Goal: Entertainment & Leisure: Browse casually

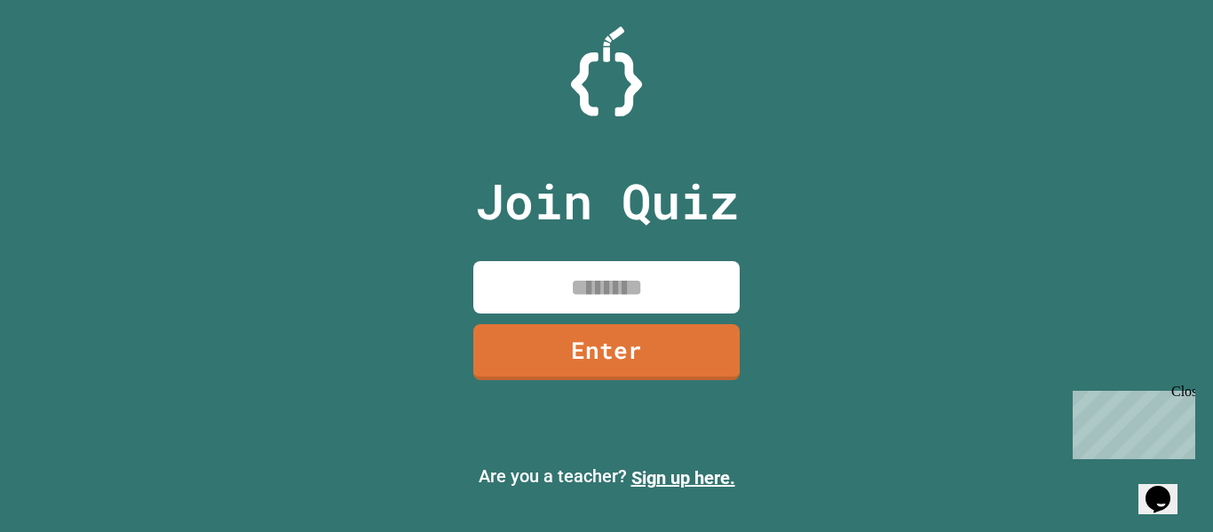
click at [621, 274] on input at bounding box center [606, 287] width 266 height 52
type input "********"
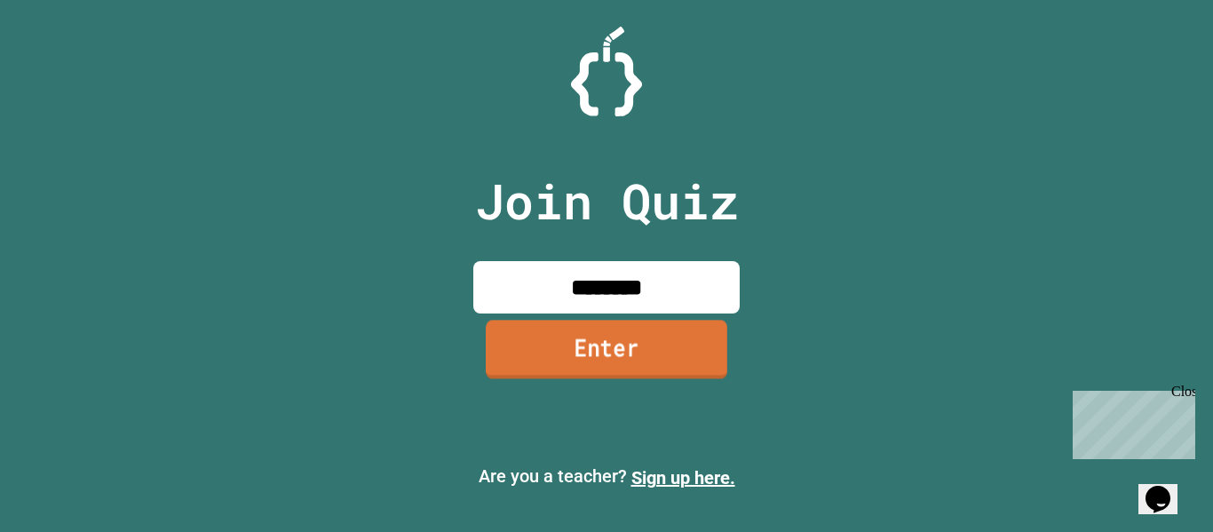
click at [678, 350] on link "Enter" at bounding box center [606, 349] width 241 height 59
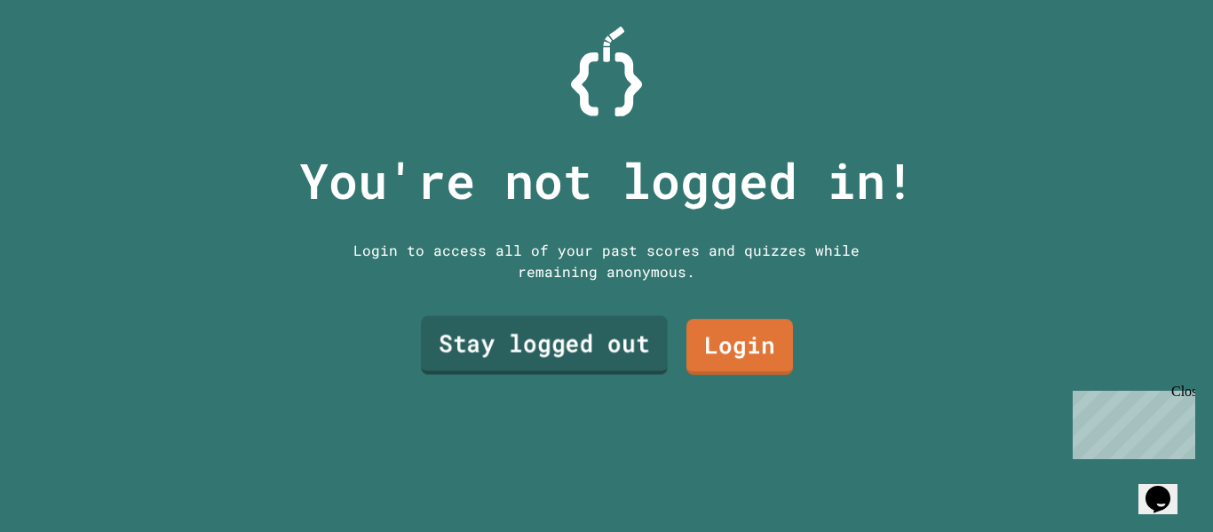
click at [585, 345] on link "Stay logged out" at bounding box center [544, 345] width 247 height 59
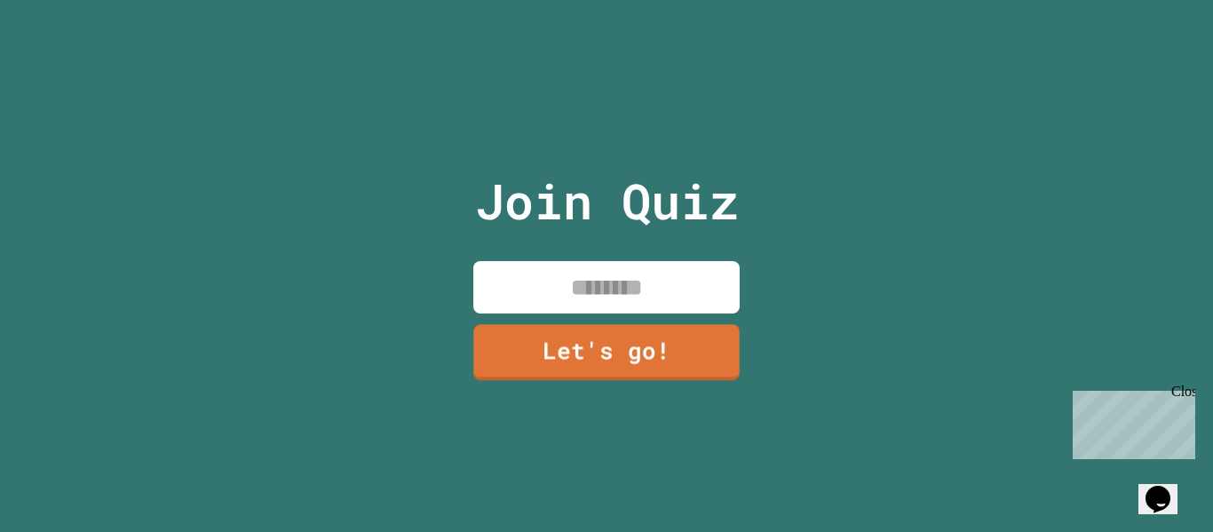
click at [614, 297] on input at bounding box center [606, 287] width 266 height 52
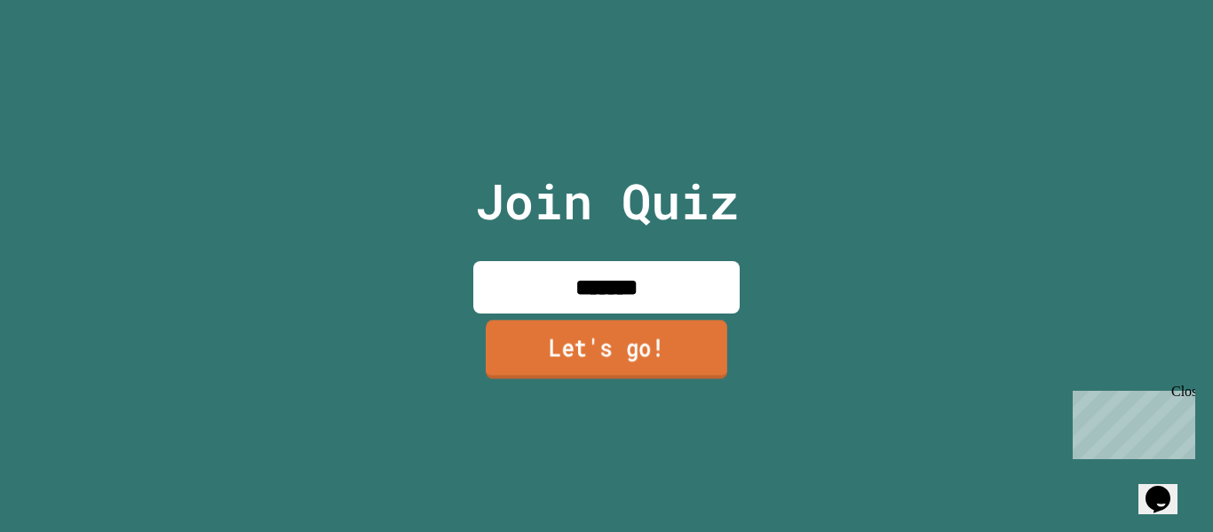
type input "*******"
click at [598, 337] on link "Let's go!" at bounding box center [606, 349] width 241 height 59
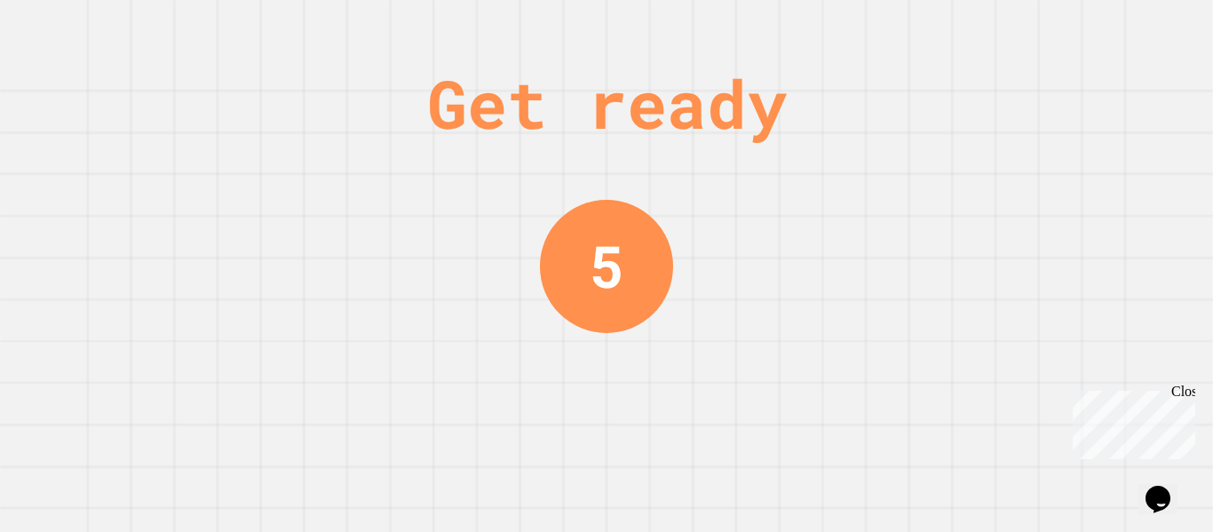
click at [1186, 395] on div "Close" at bounding box center [1182, 395] width 22 height 22
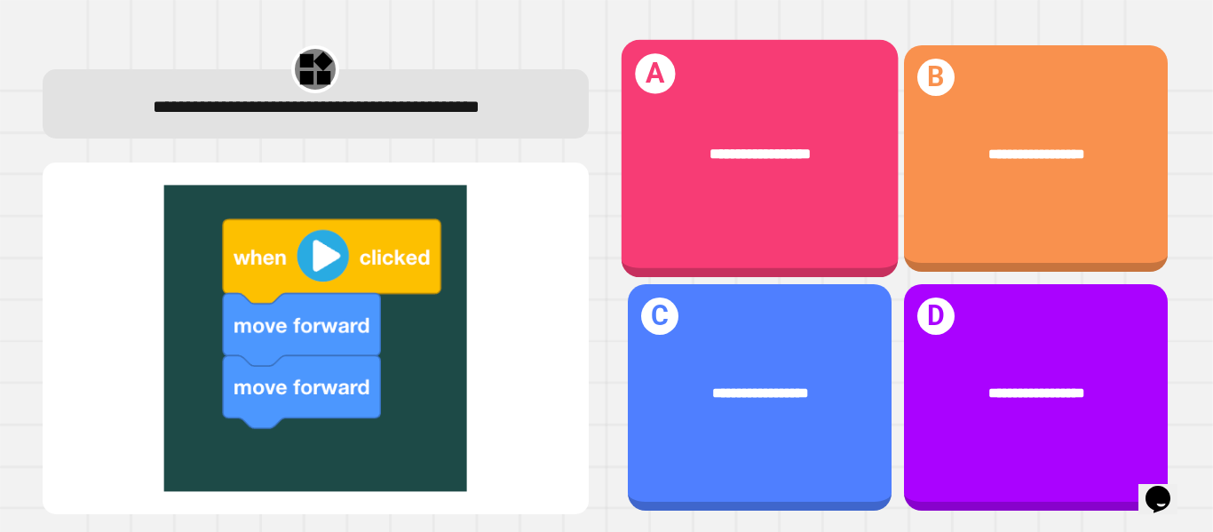
click at [698, 202] on div "**********" at bounding box center [759, 159] width 277 height 238
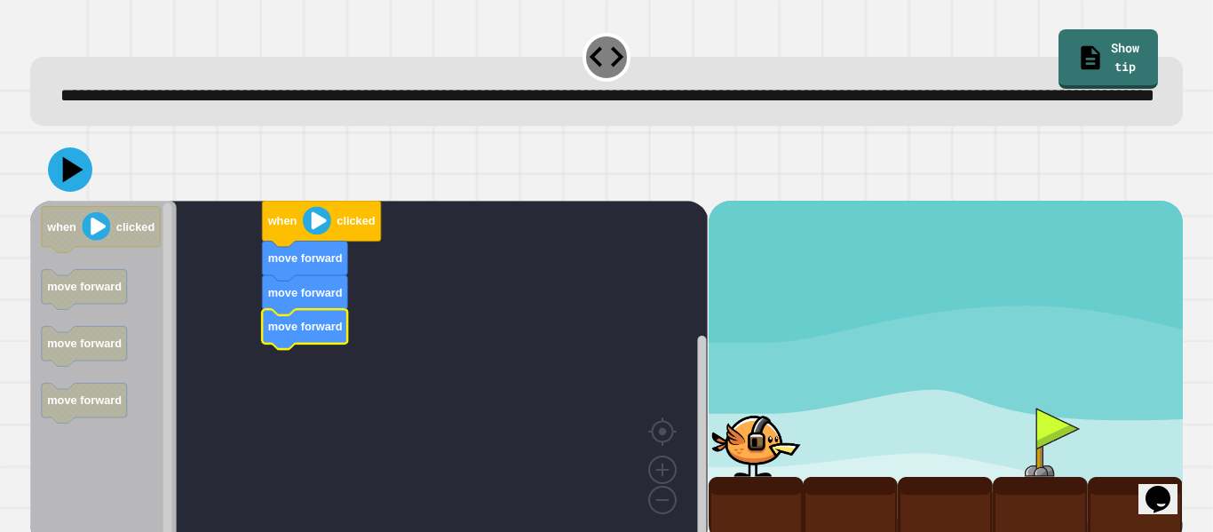
click at [321, 234] on image "Blockly Workspace" at bounding box center [317, 220] width 28 height 28
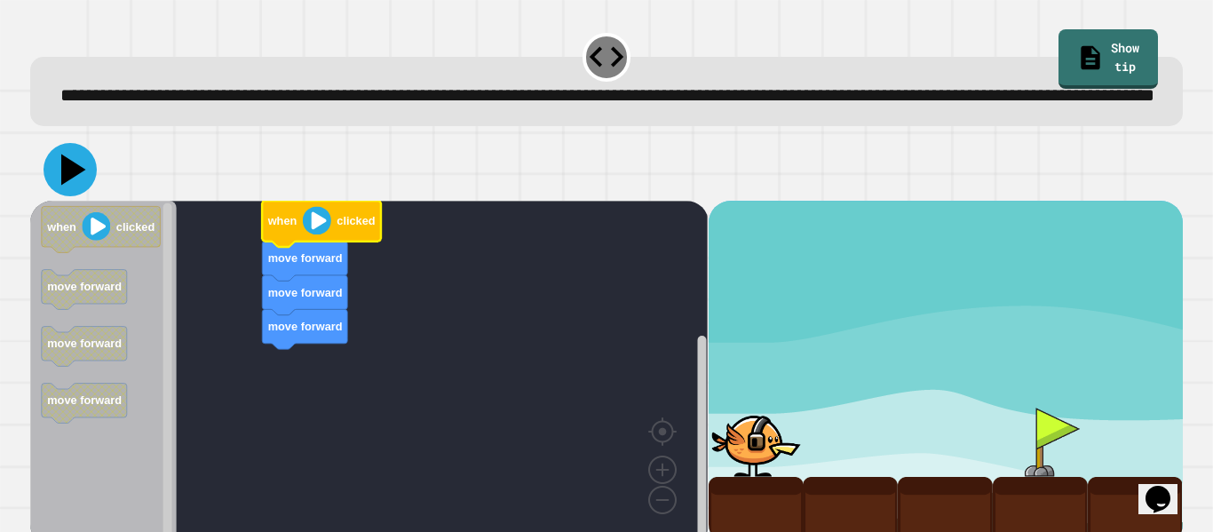
click at [60, 196] on icon at bounding box center [70, 169] width 53 height 53
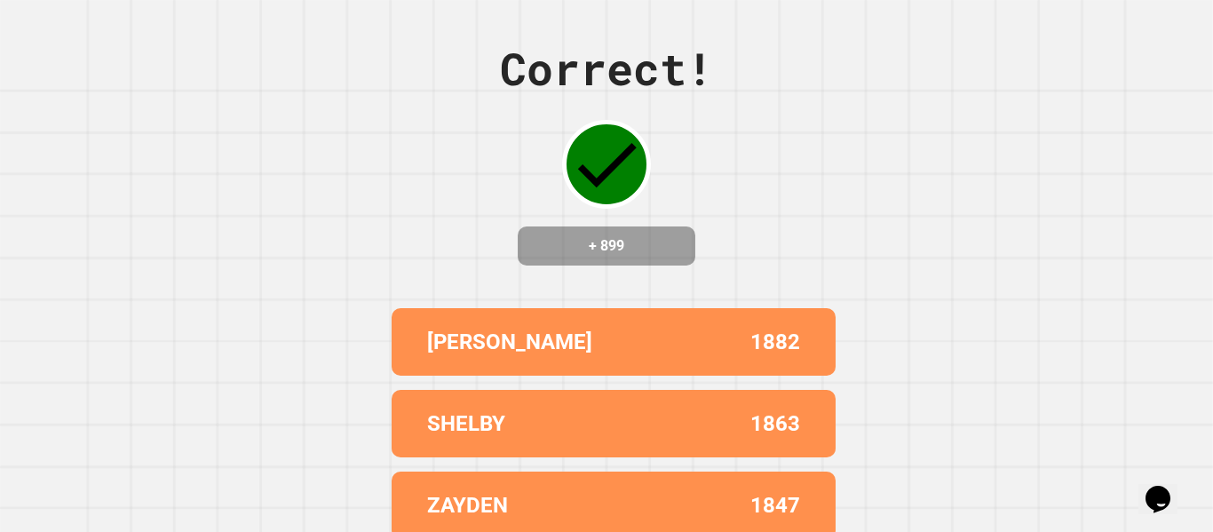
scroll to position [194, 0]
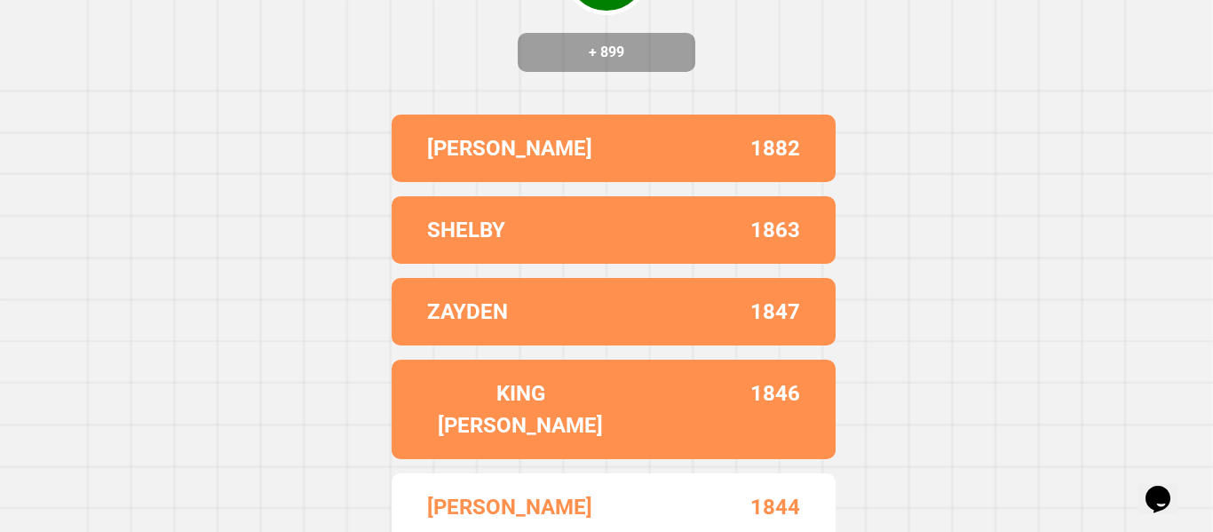
click at [576, 219] on div "SHELBY 1863" at bounding box center [614, 229] width 444 height 67
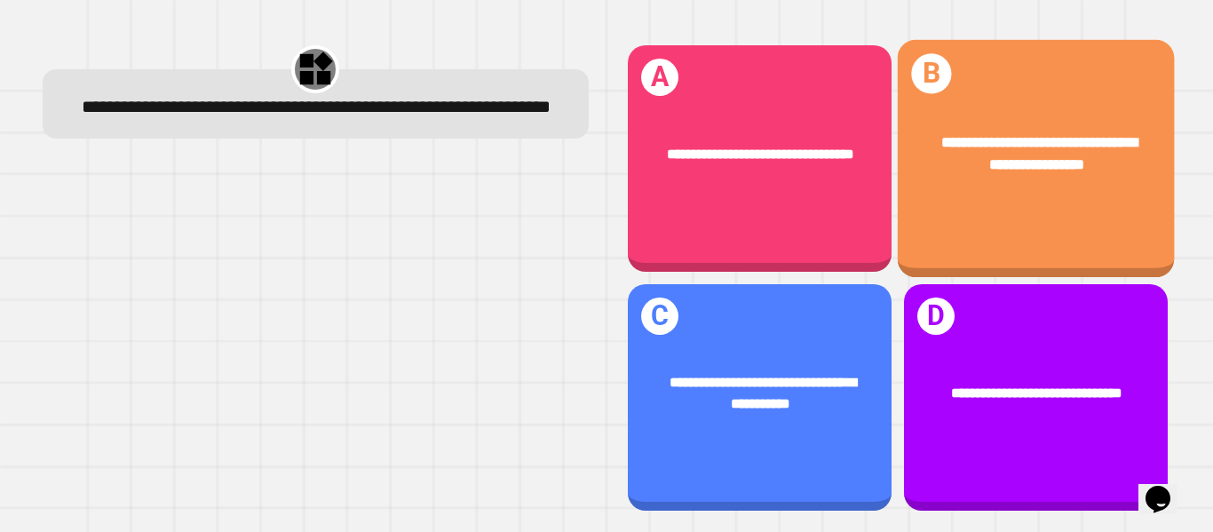
click at [1042, 210] on div "**********" at bounding box center [1035, 159] width 277 height 238
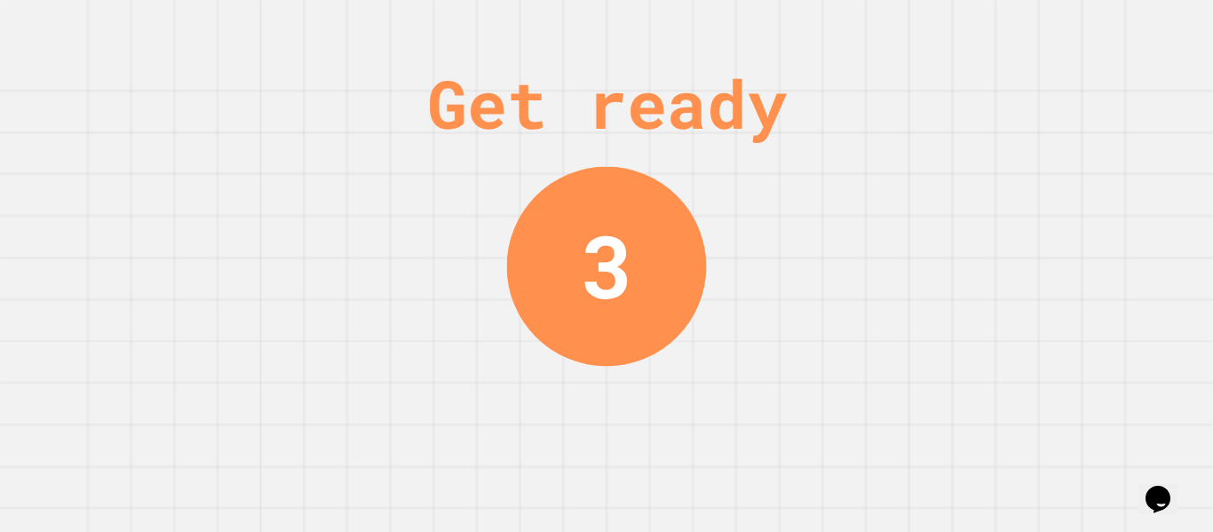
click at [638, 360] on div "3" at bounding box center [607, 266] width 200 height 200
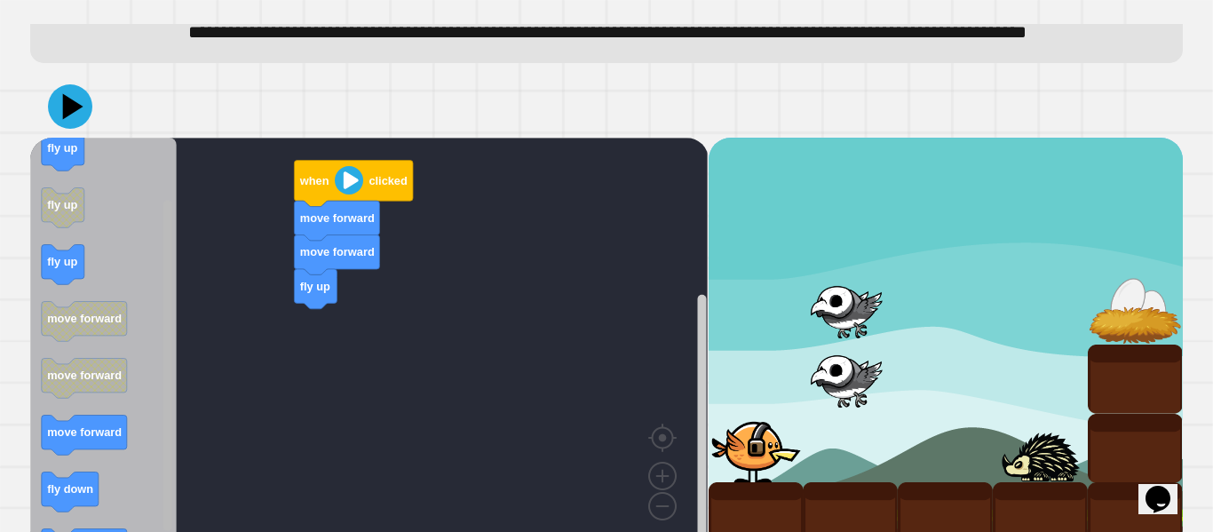
scroll to position [119, 0]
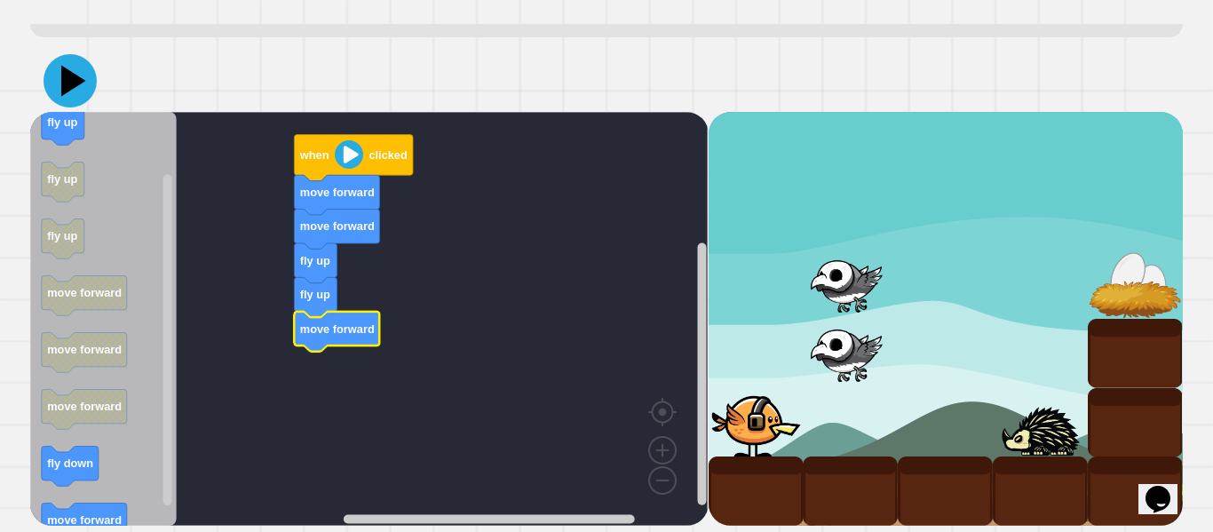
click at [75, 82] on icon at bounding box center [73, 81] width 25 height 31
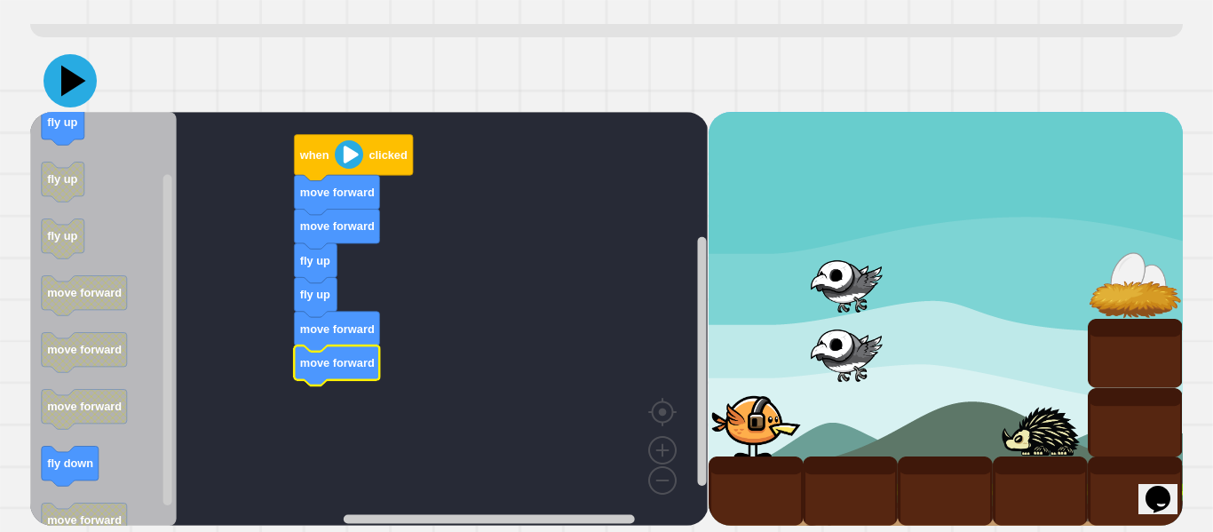
click at [70, 88] on icon at bounding box center [73, 81] width 25 height 31
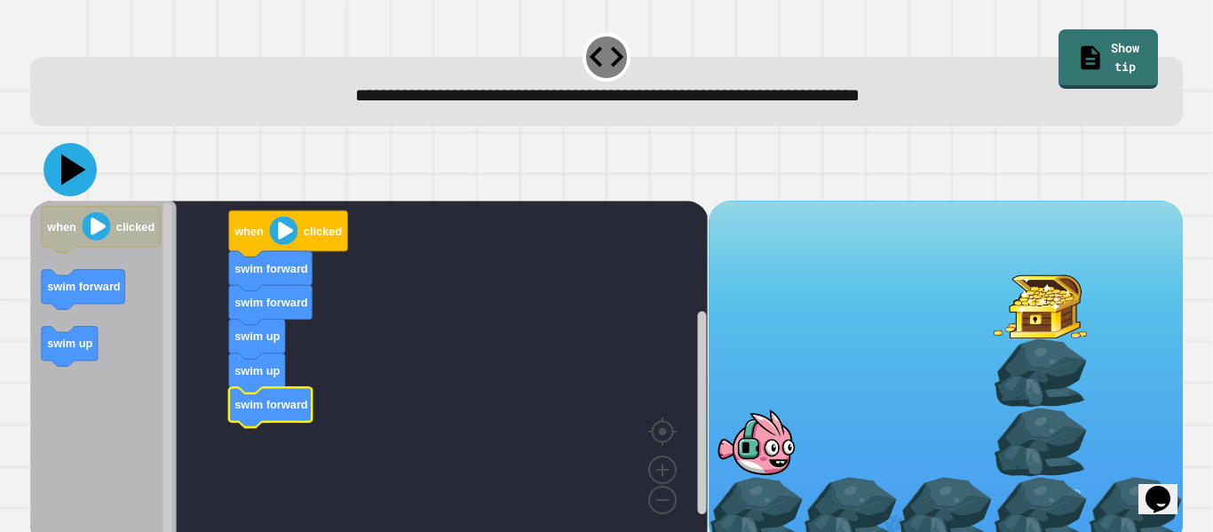
click at [68, 178] on icon at bounding box center [73, 169] width 25 height 31
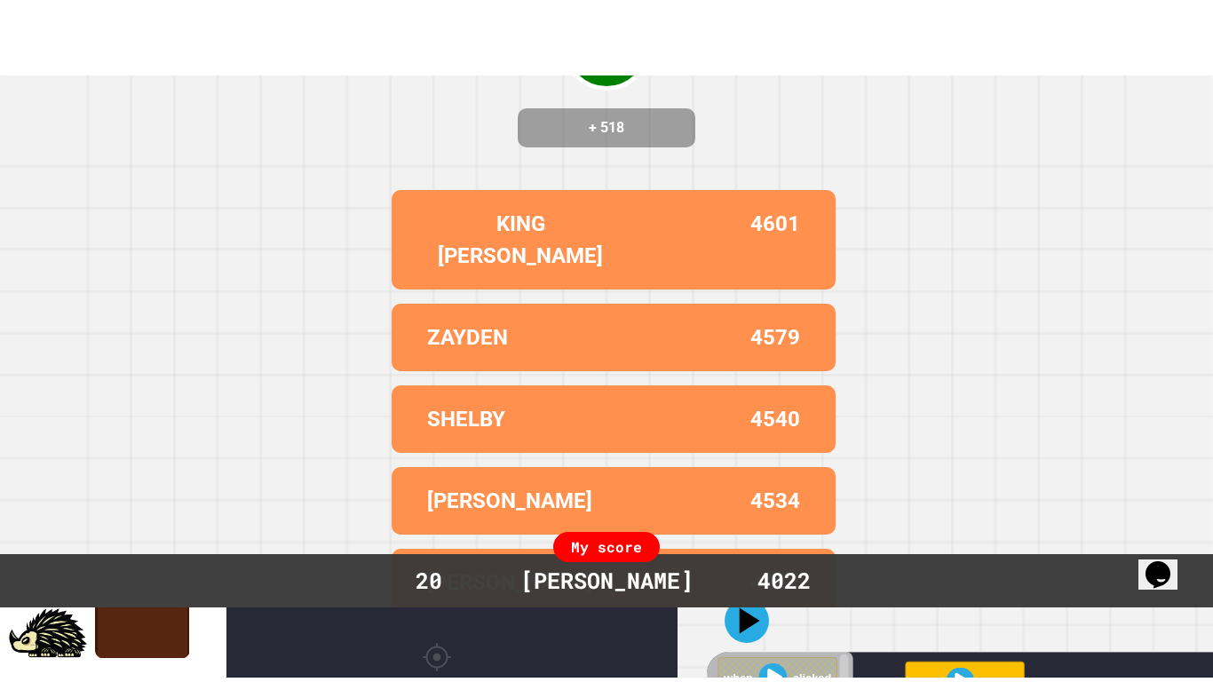
scroll to position [0, 0]
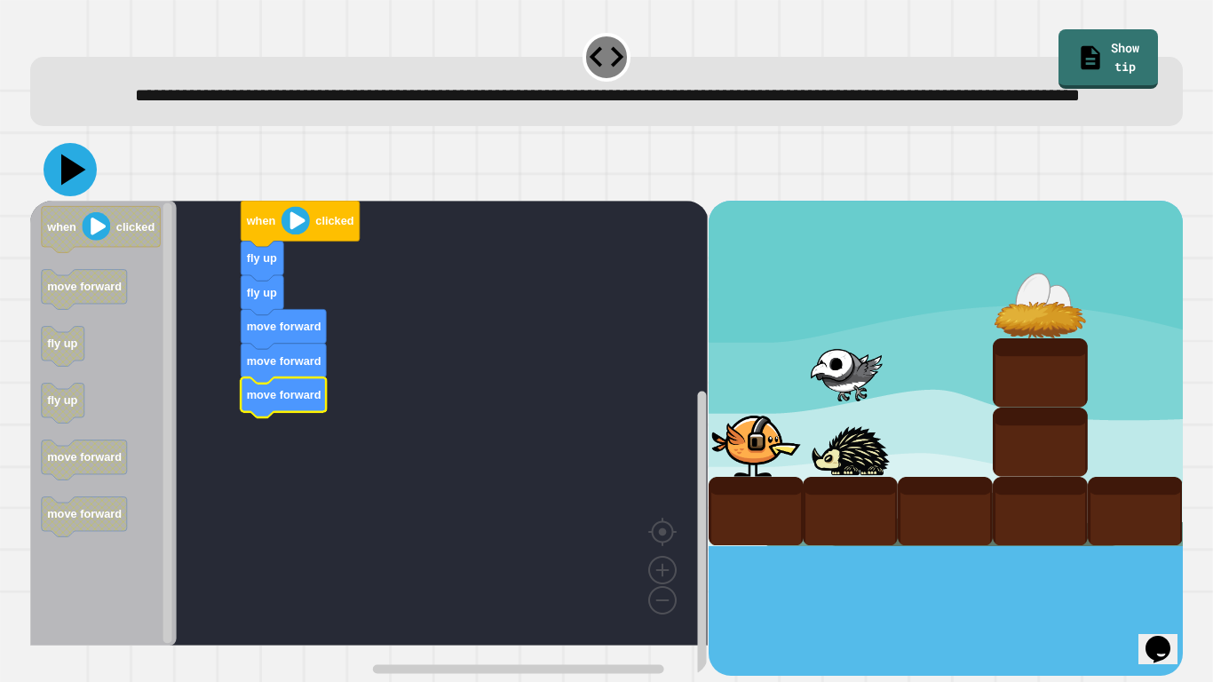
click at [68, 196] on icon at bounding box center [70, 169] width 53 height 53
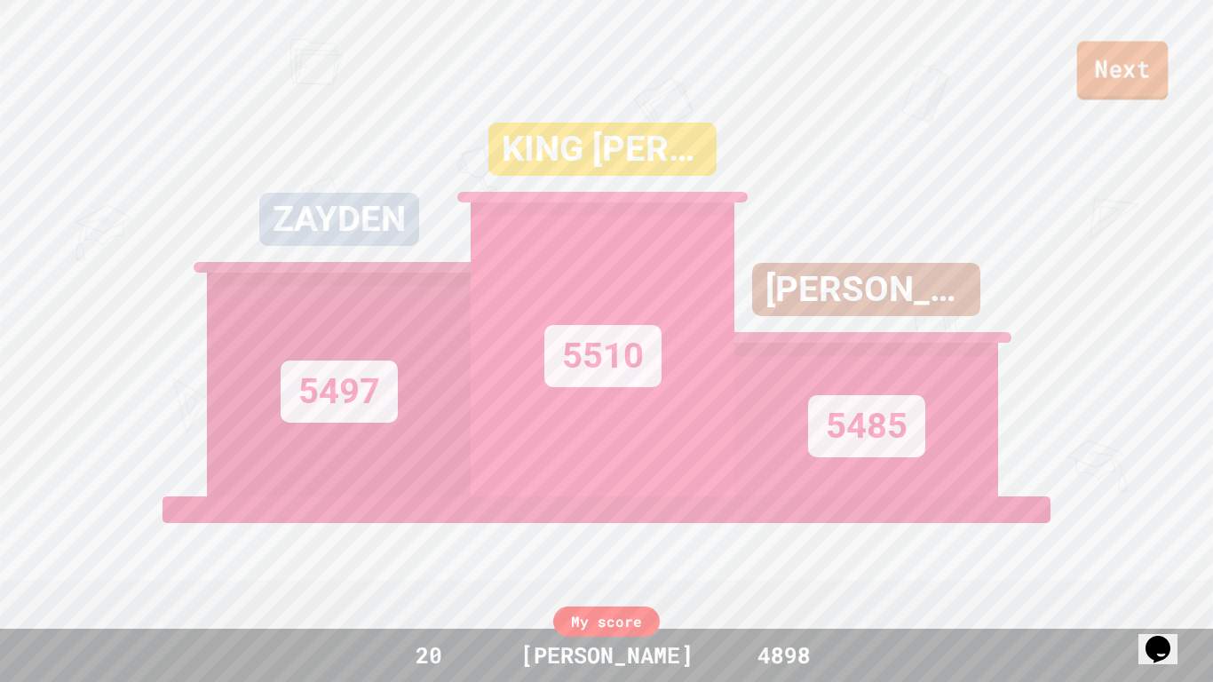
click at [1112, 67] on link "Next" at bounding box center [1122, 70] width 91 height 59
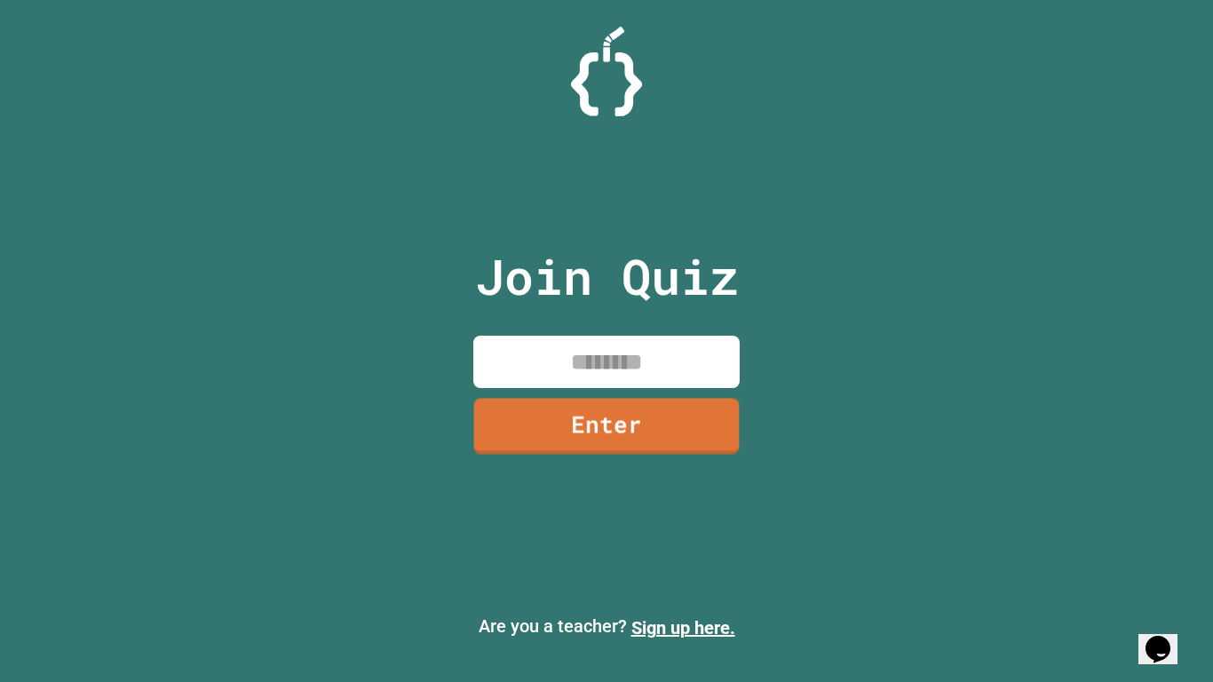
click at [566, 375] on input at bounding box center [606, 362] width 266 height 52
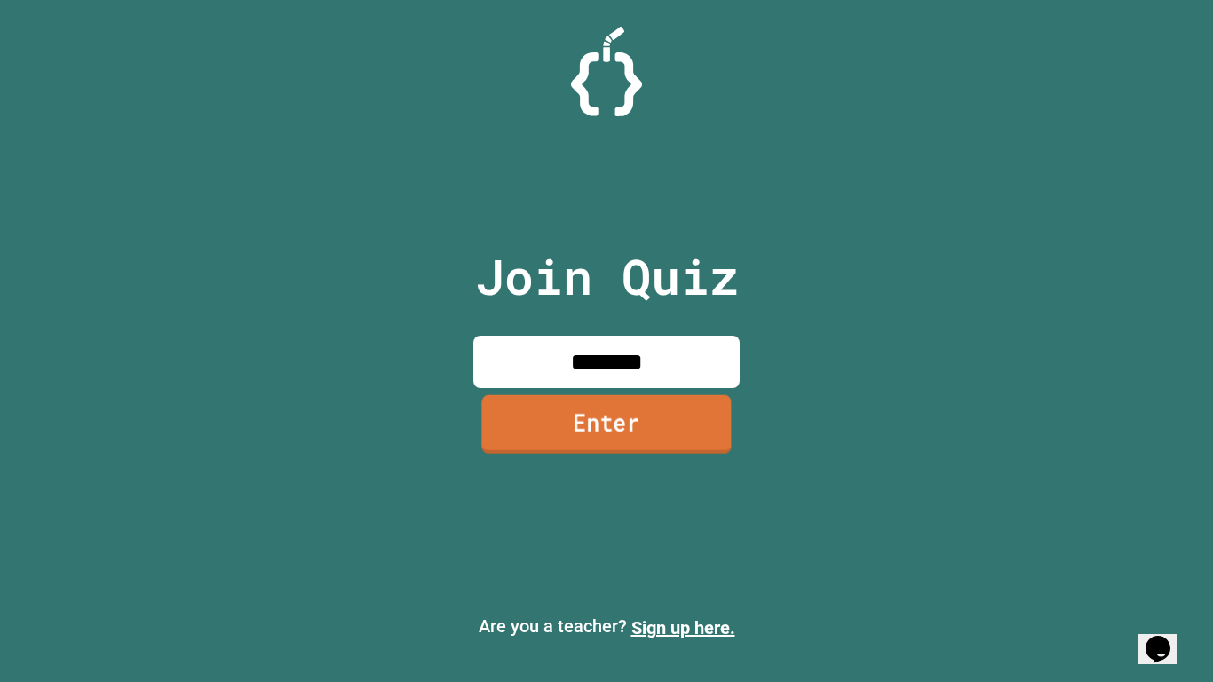
type input "********"
click at [634, 418] on link "Enter" at bounding box center [605, 424] width 249 height 59
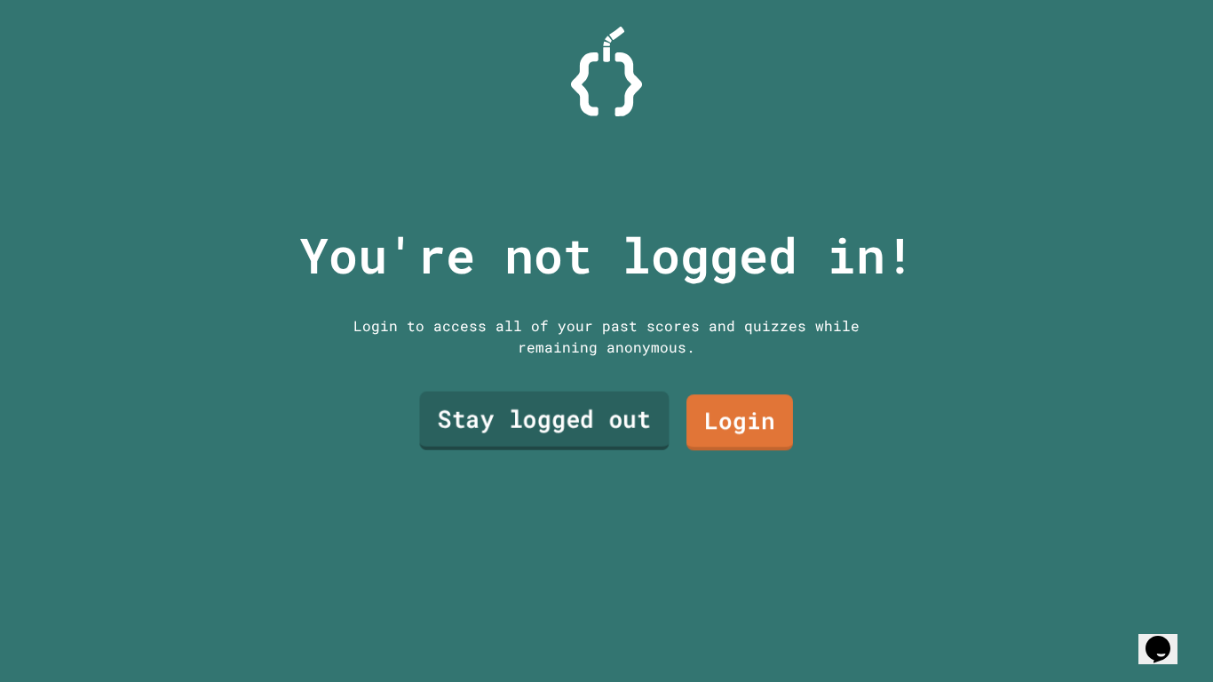
click at [644, 417] on link "Stay logged out" at bounding box center [543, 420] width 249 height 59
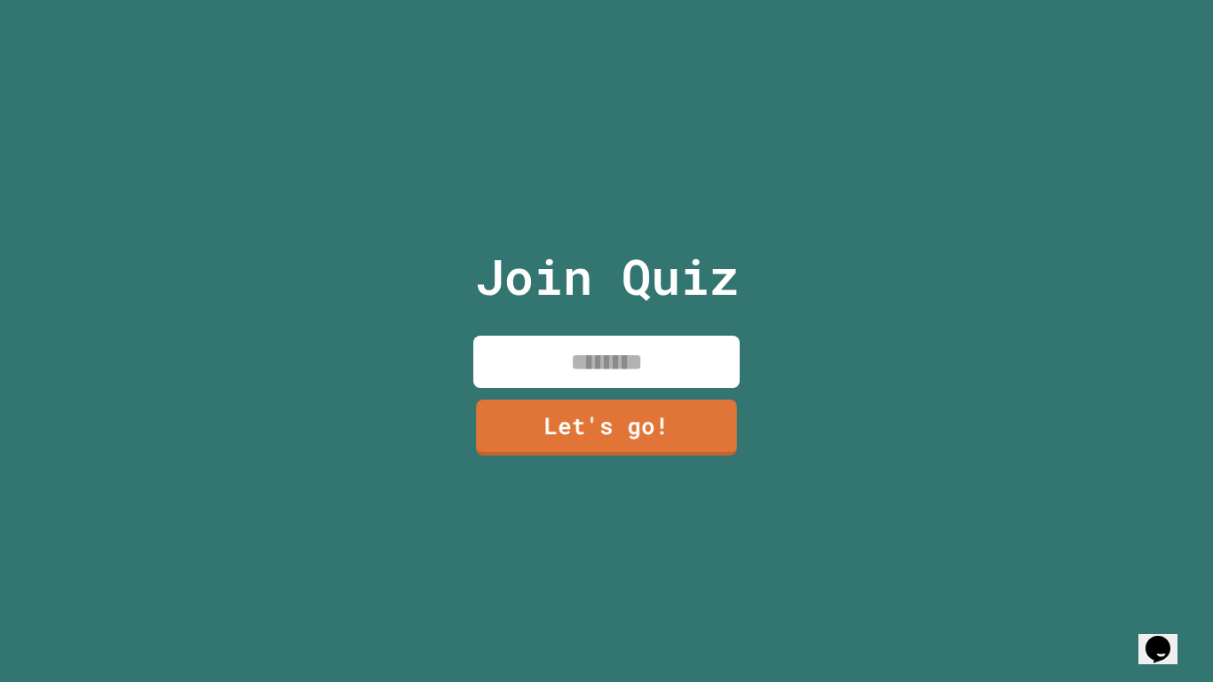
click at [572, 375] on input at bounding box center [606, 362] width 266 height 52
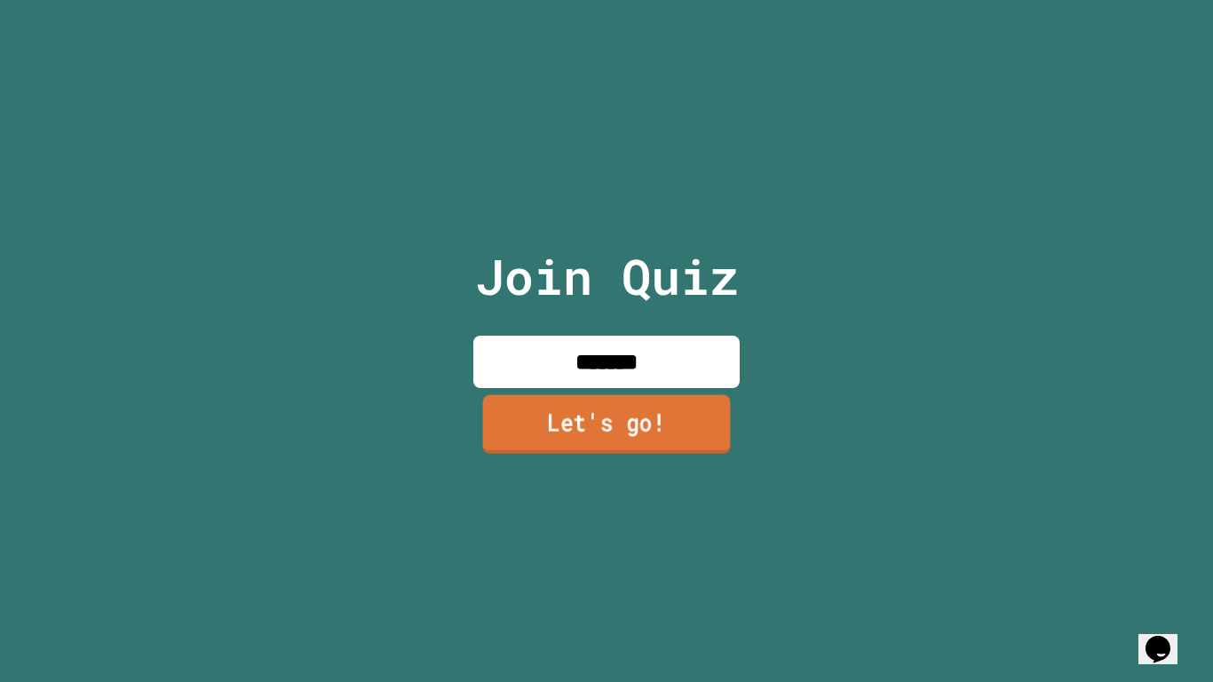
type input "*******"
click at [579, 425] on link "Let's go!" at bounding box center [607, 424] width 248 height 59
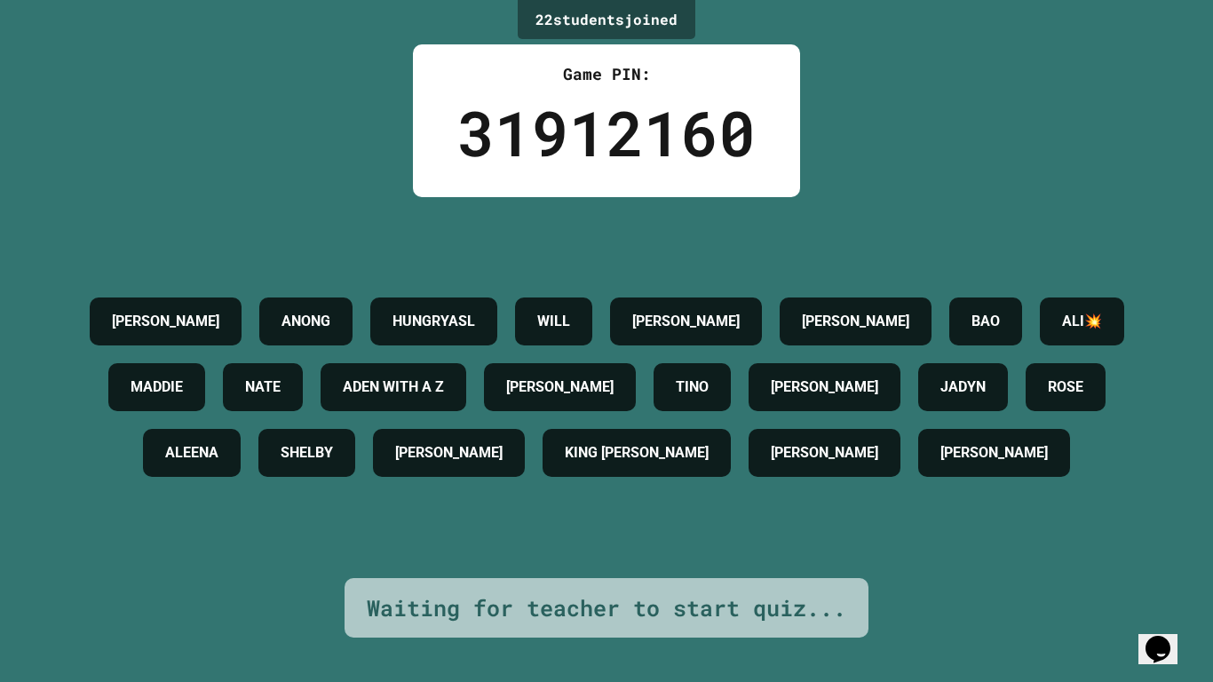
click at [728, 311] on h4 "[PERSON_NAME]" at bounding box center [685, 321] width 107 height 21
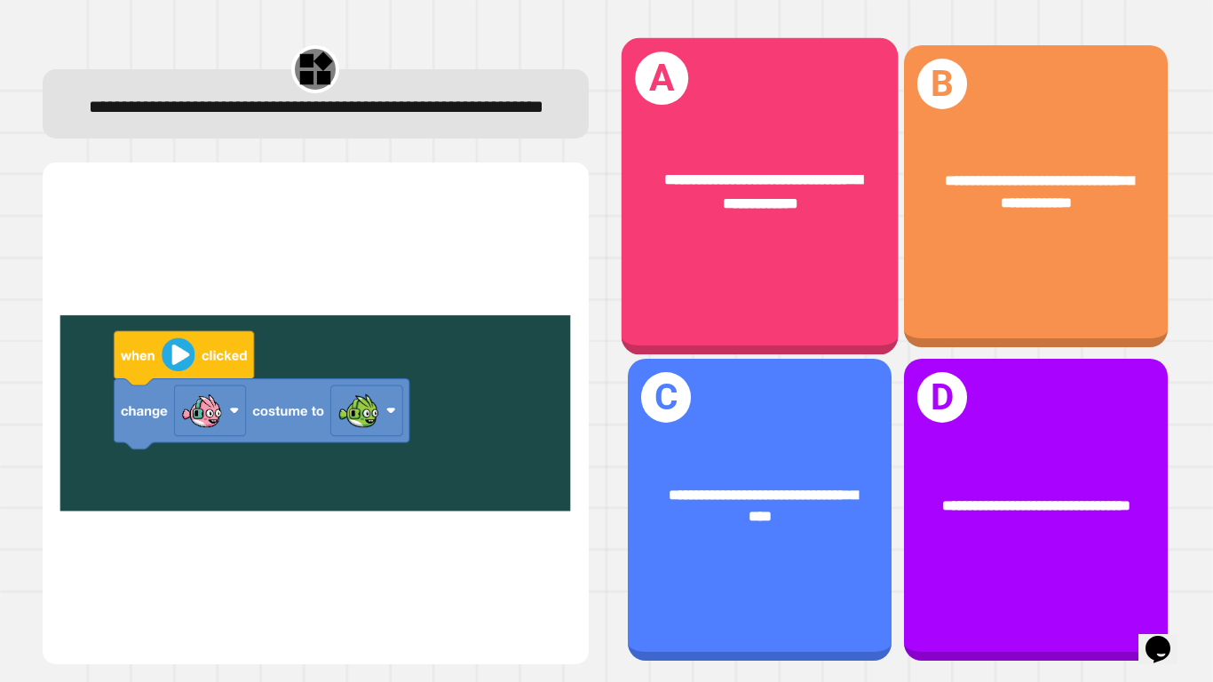
click at [775, 265] on div "**********" at bounding box center [759, 195] width 277 height 317
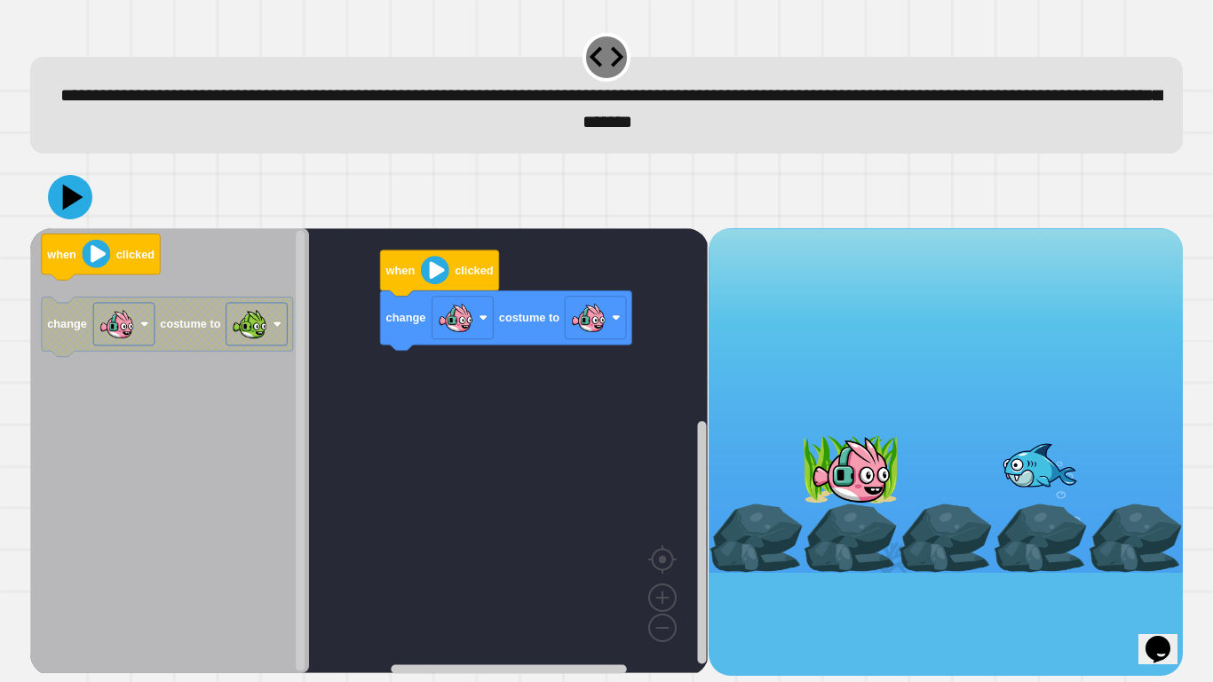
click at [365, 376] on div "change costume to when clicked when clicked change costume to" at bounding box center [368, 451] width 677 height 447
click at [613, 325] on rect "Blockly Workspace" at bounding box center [595, 318] width 61 height 43
click at [65, 181] on icon at bounding box center [70, 197] width 44 height 44
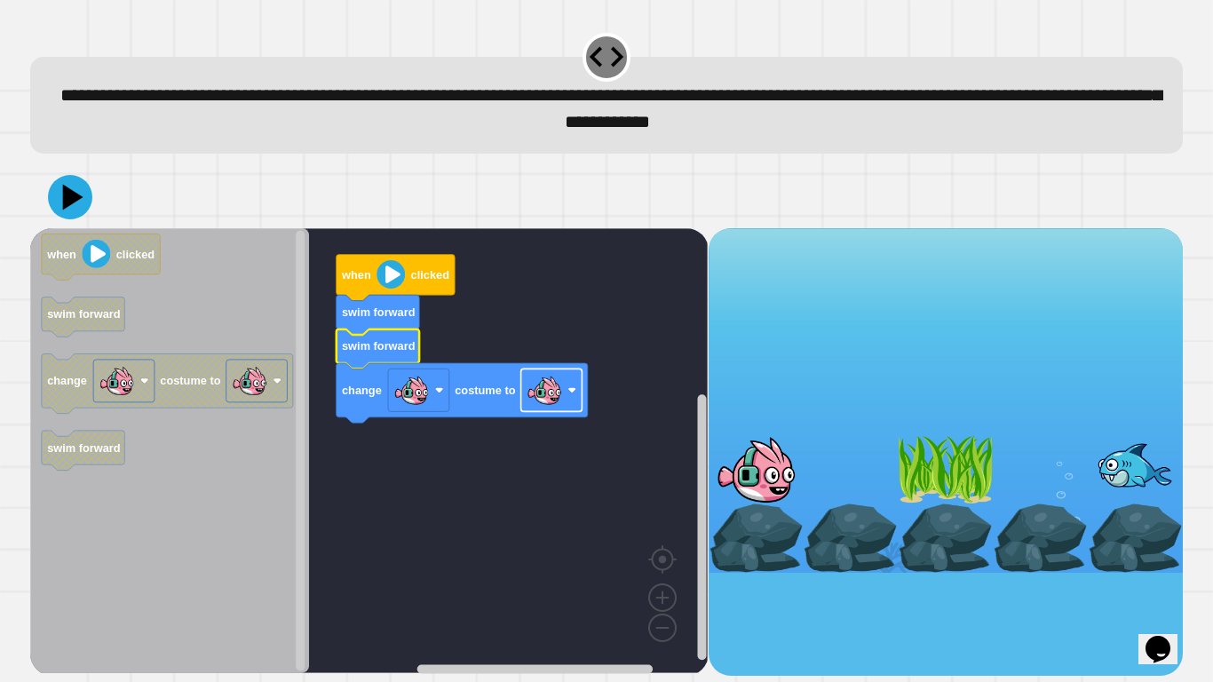
click at [557, 395] on image "Blockly Workspace" at bounding box center [544, 390] width 36 height 36
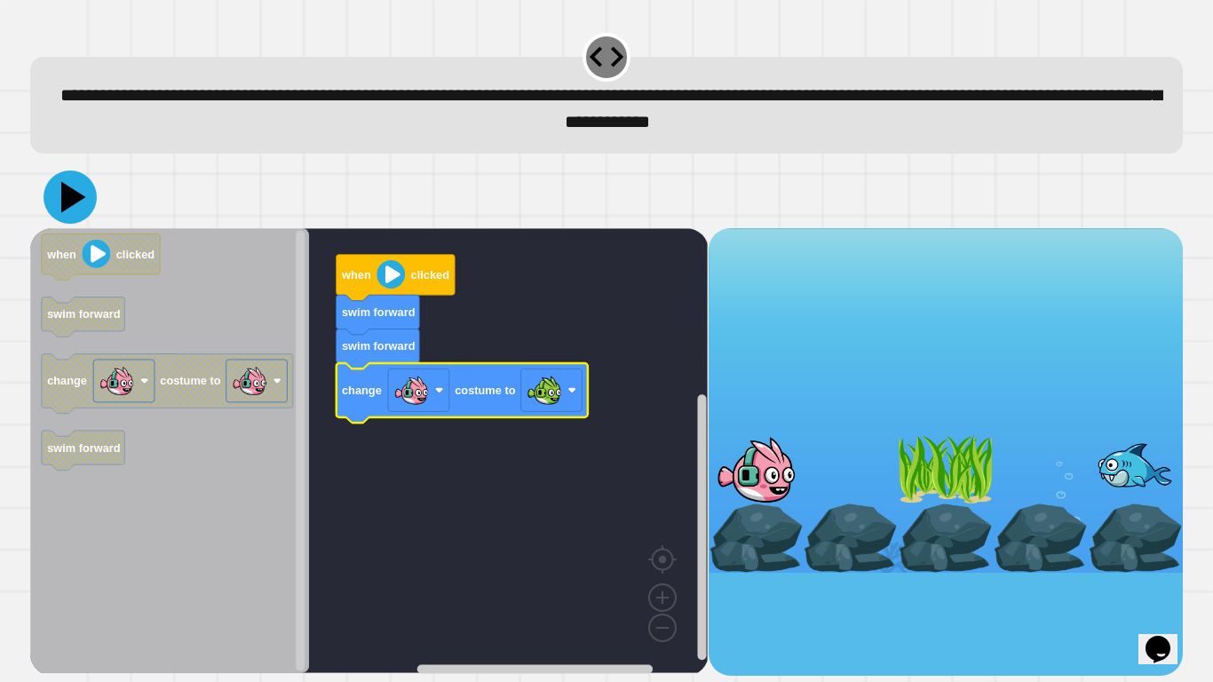
click at [64, 190] on icon at bounding box center [73, 196] width 25 height 31
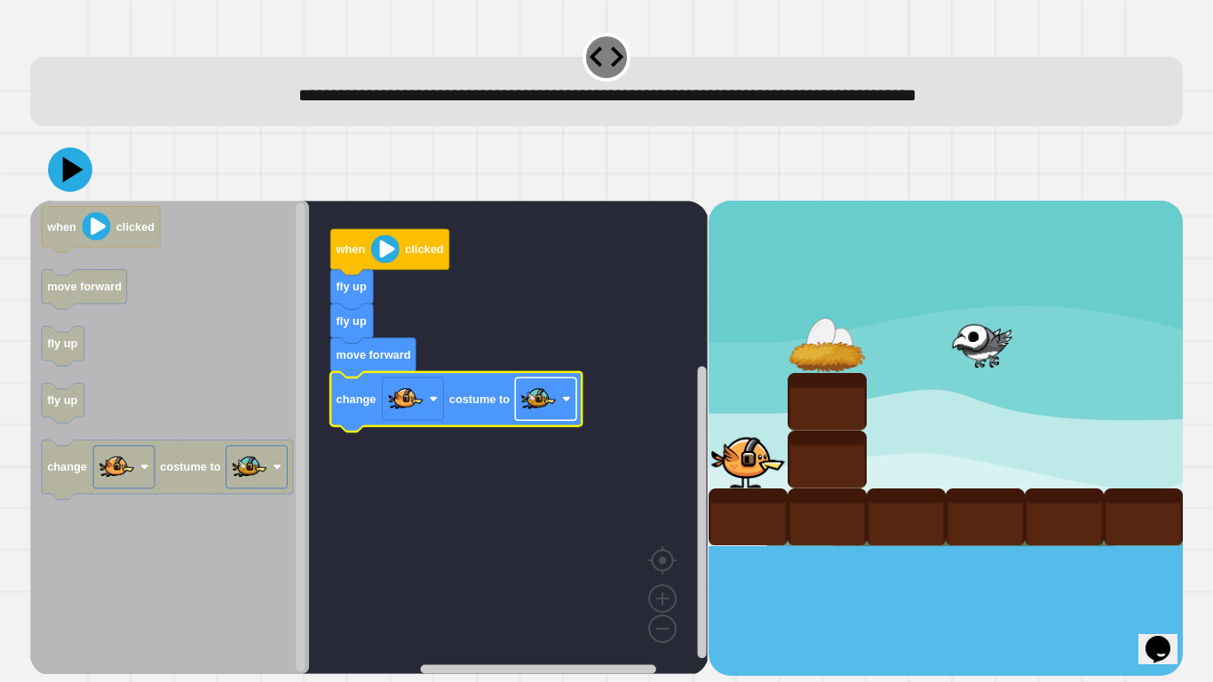
click at [542, 408] on image "Blockly Workspace" at bounding box center [539, 399] width 36 height 36
click at [81, 172] on icon at bounding box center [70, 169] width 53 height 53
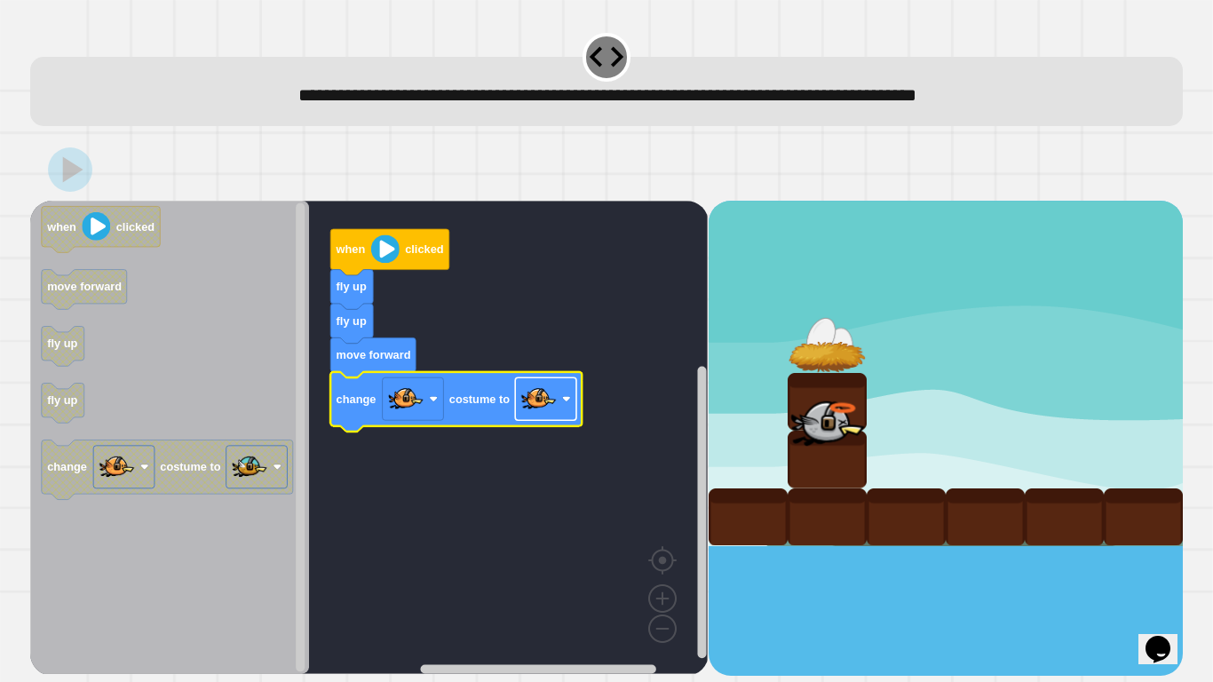
click at [535, 403] on image "Blockly Workspace" at bounding box center [539, 399] width 36 height 36
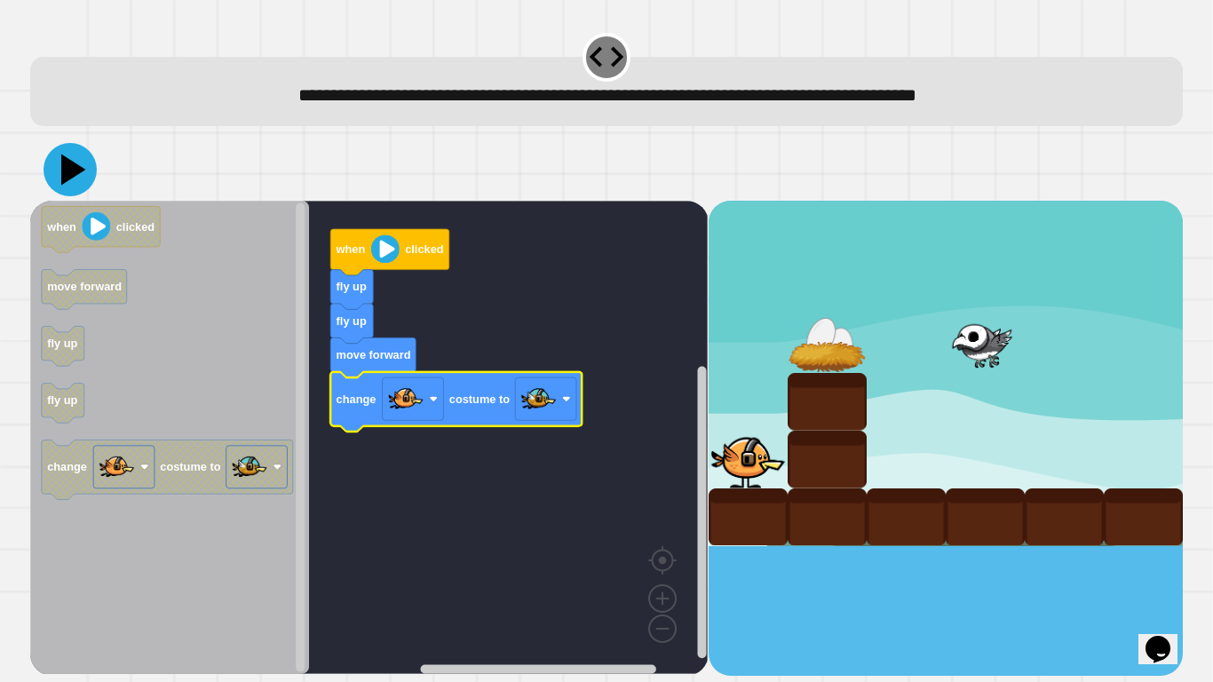
click at [74, 172] on icon at bounding box center [73, 169] width 25 height 31
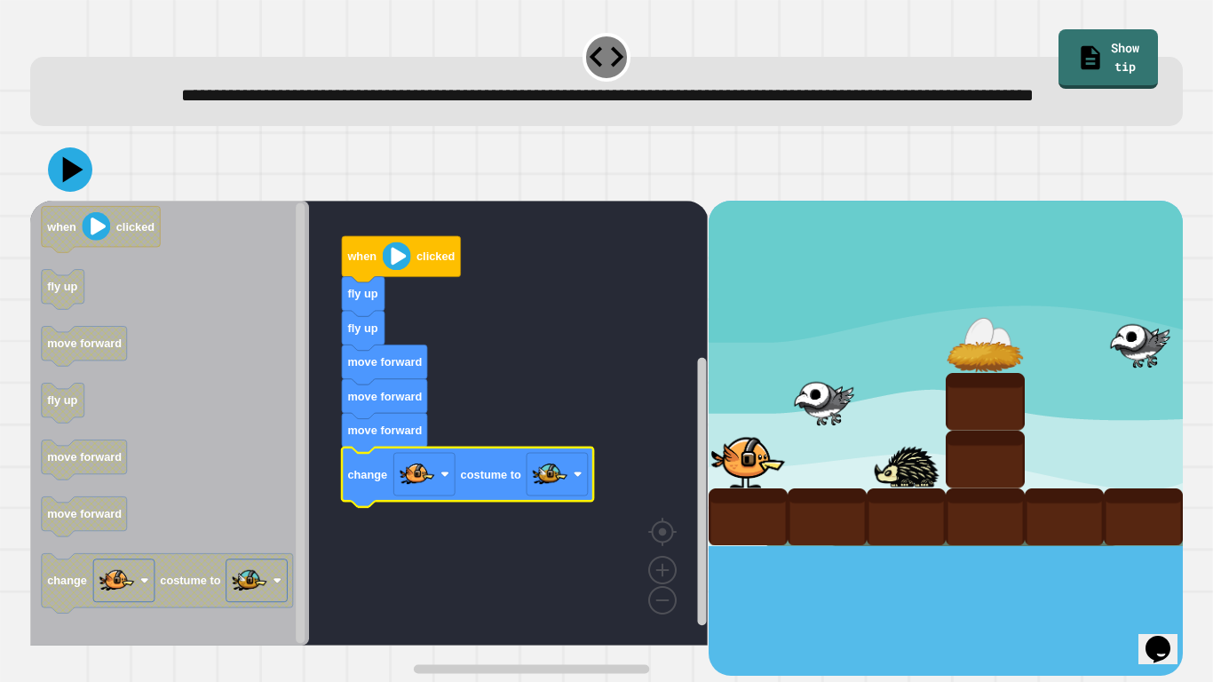
click at [87, 192] on icon at bounding box center [70, 169] width 44 height 44
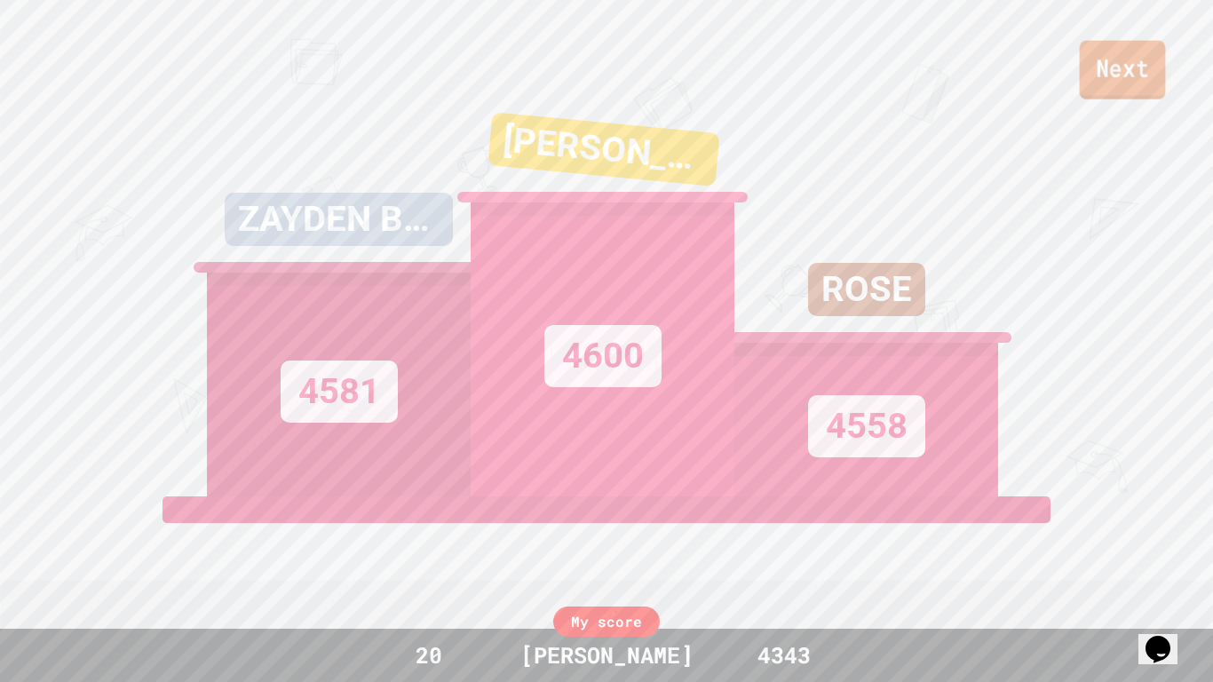
click at [1147, 55] on link "Next" at bounding box center [1123, 70] width 86 height 59
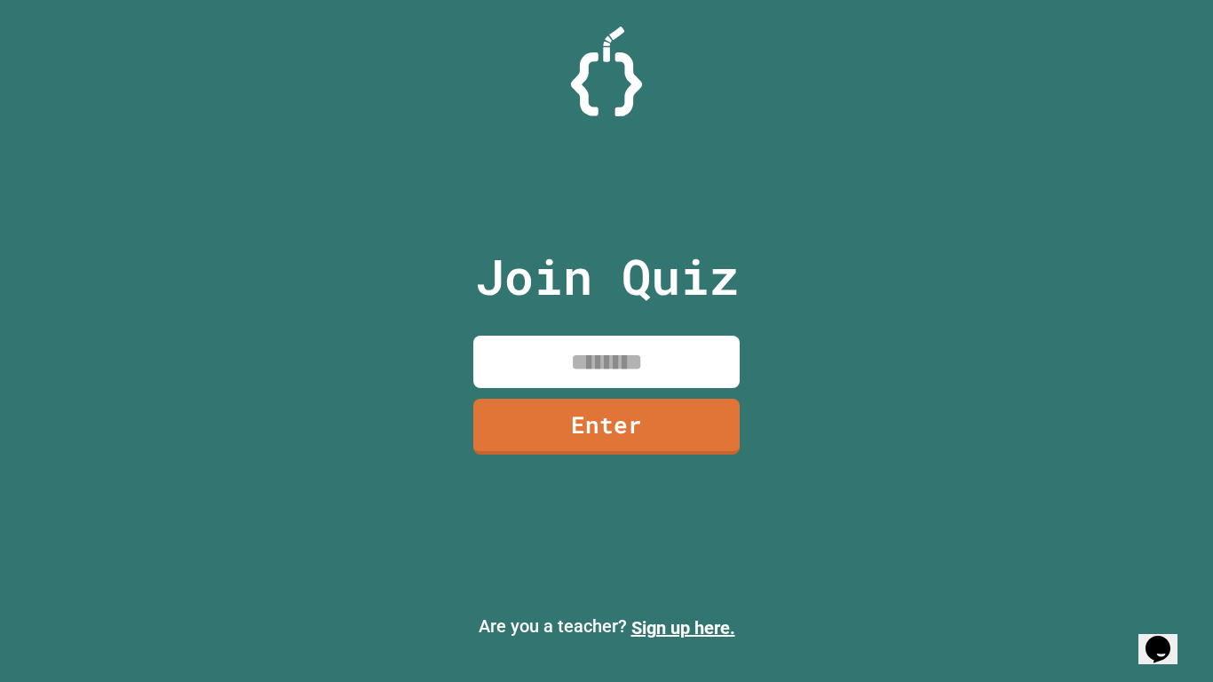
click at [572, 382] on input at bounding box center [606, 362] width 266 height 52
type input "********"
click at [567, 423] on link "Enter" at bounding box center [606, 427] width 266 height 56
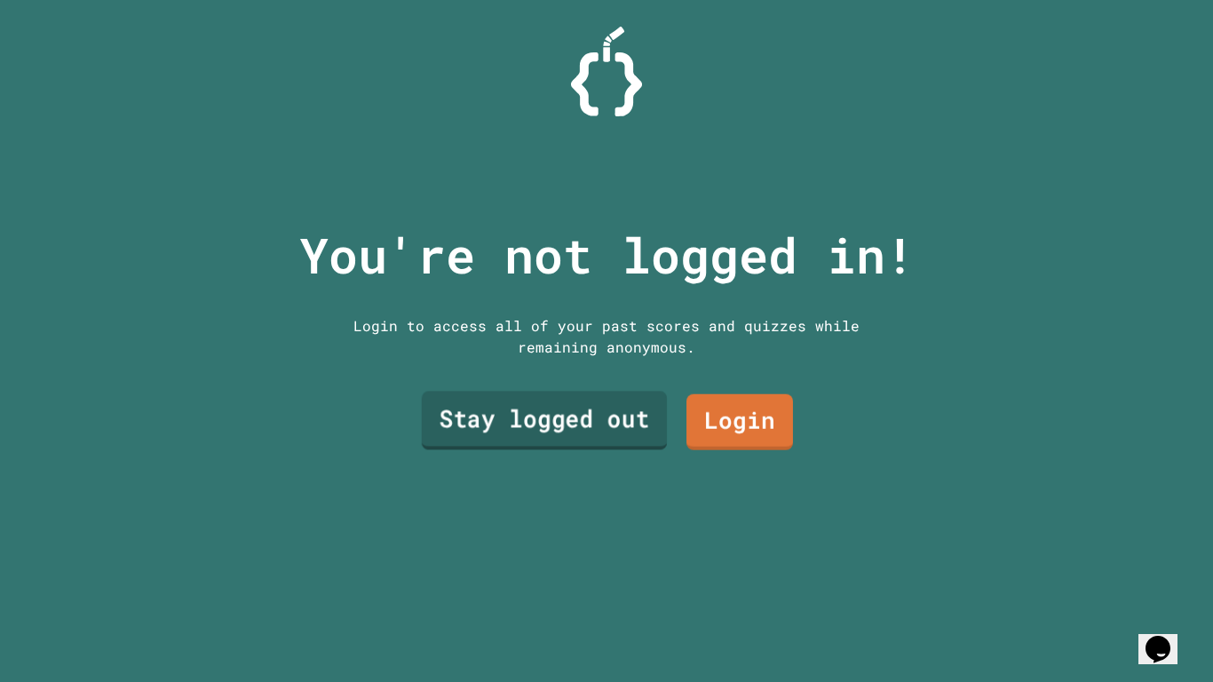
click at [598, 417] on link "Stay logged out" at bounding box center [544, 420] width 245 height 59
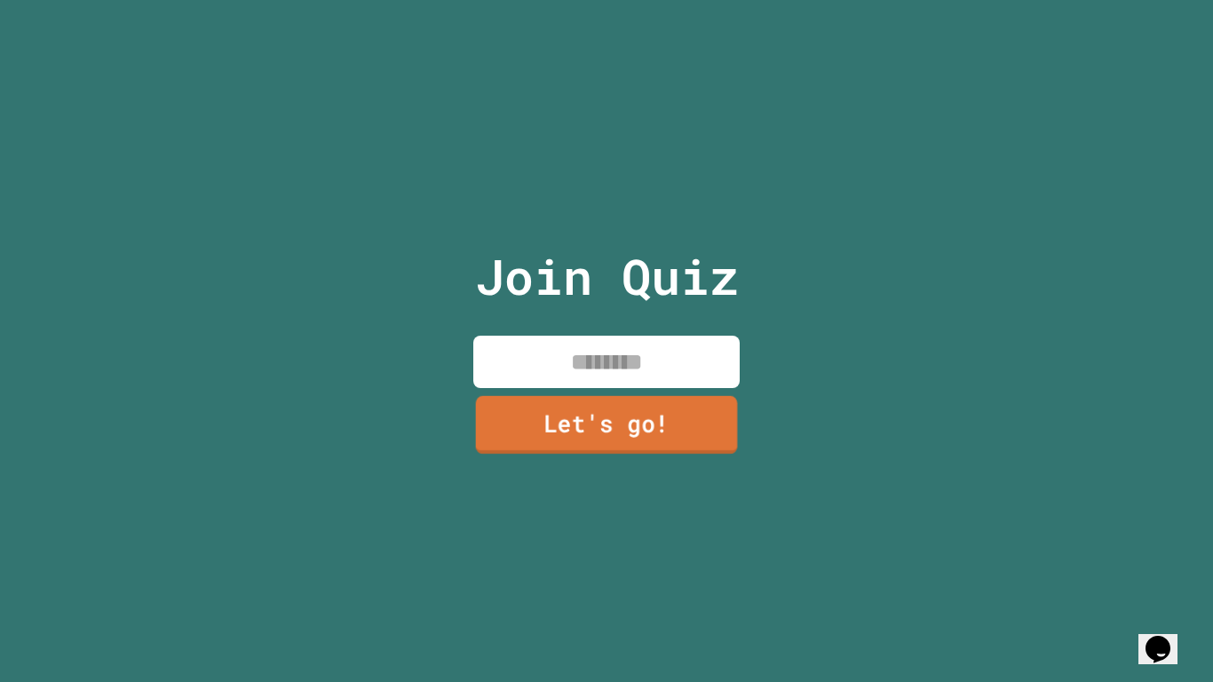
click at [577, 383] on input at bounding box center [606, 362] width 266 height 52
type input "*******"
click at [602, 416] on link "Let's go!" at bounding box center [606, 424] width 245 height 59
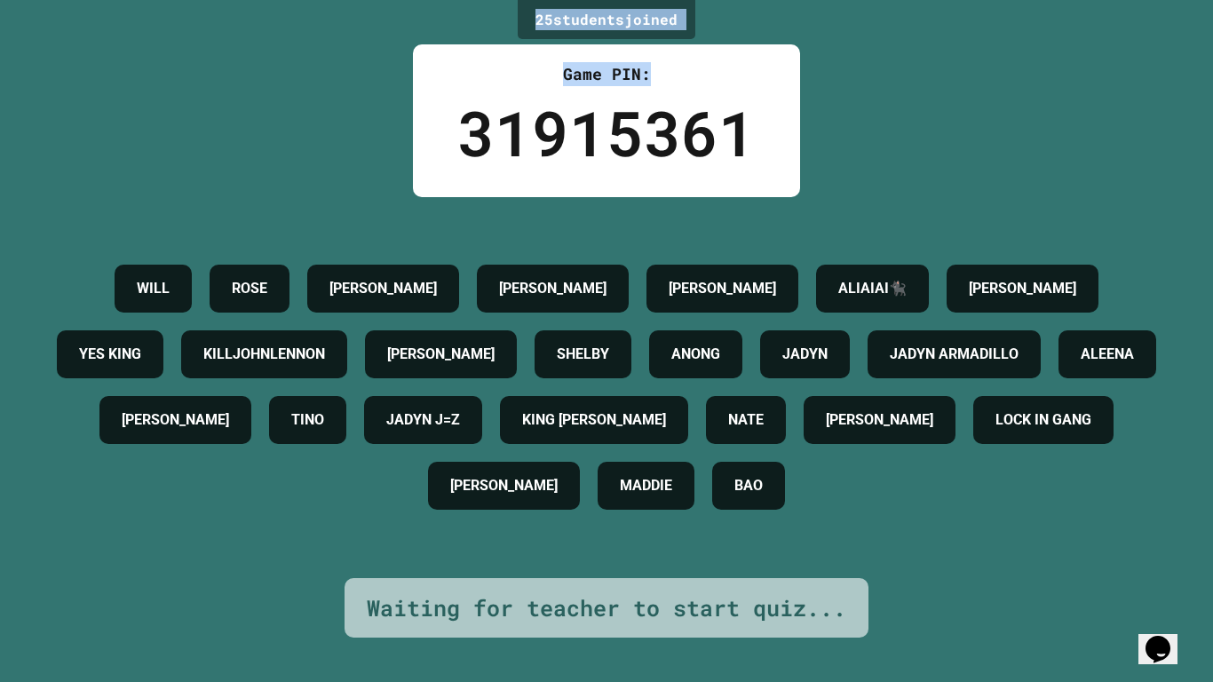
drag, startPoint x: 533, startPoint y: 24, endPoint x: 723, endPoint y: 16, distance: 190.2
click at [723, 16] on div "25 student s joined Game PIN: 31915361 [PERSON_NAME] [PERSON_NAME]🐈‍⬛ ADDISON Y…" at bounding box center [606, 341] width 1213 height 682
click at [722, 20] on div "25 student s joined Game PIN: 31915361 [PERSON_NAME] [PERSON_NAME]🐈‍⬛ ADDISON Y…" at bounding box center [606, 341] width 1213 height 682
drag, startPoint x: 719, startPoint y: 21, endPoint x: 556, endPoint y: 25, distance: 163.4
click at [556, 25] on div "25 student s joined Game PIN: 31915361 [PERSON_NAME] [PERSON_NAME]🐈‍⬛ ADDISON Y…" at bounding box center [606, 341] width 1213 height 682
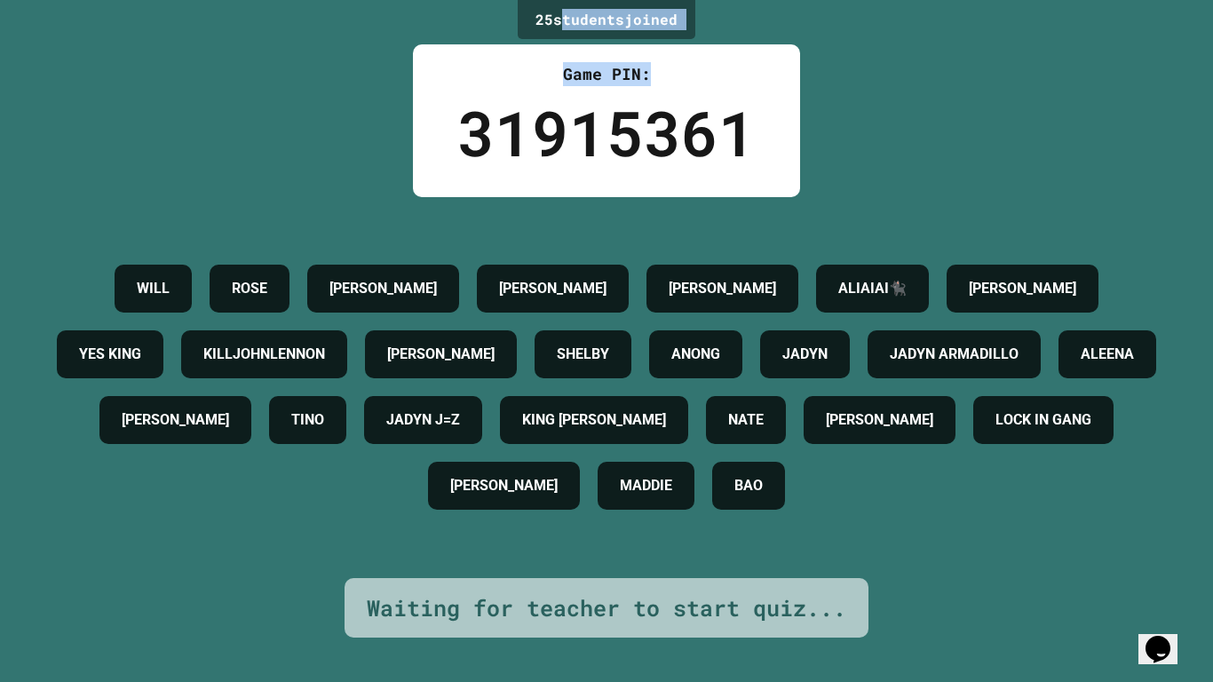
click at [556, 25] on div "25 student s joined" at bounding box center [607, 19] width 178 height 39
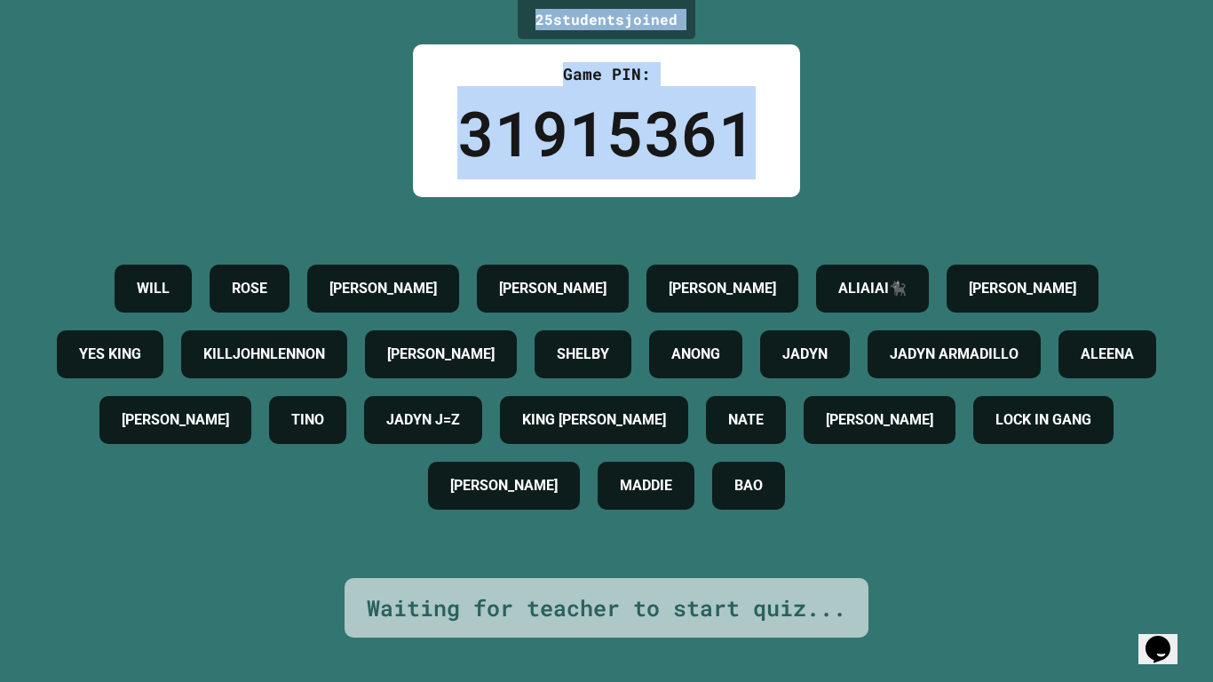
drag, startPoint x: 532, startPoint y: 26, endPoint x: 790, endPoint y: 146, distance: 284.8
click at [790, 146] on div "25 student s joined Game PIN: 31915361 [PERSON_NAME] [PERSON_NAME]🐈‍⬛ ADDISON Y…" at bounding box center [606, 341] width 1213 height 682
click at [790, 146] on div "Game PIN: 31915361" at bounding box center [606, 120] width 387 height 153
drag, startPoint x: 790, startPoint y: 146, endPoint x: 511, endPoint y: 22, distance: 304.9
click at [511, 22] on div "25 student s joined Game PIN: 31915361 [PERSON_NAME] [PERSON_NAME]🐈‍⬛ ADDISON Y…" at bounding box center [606, 341] width 1213 height 682
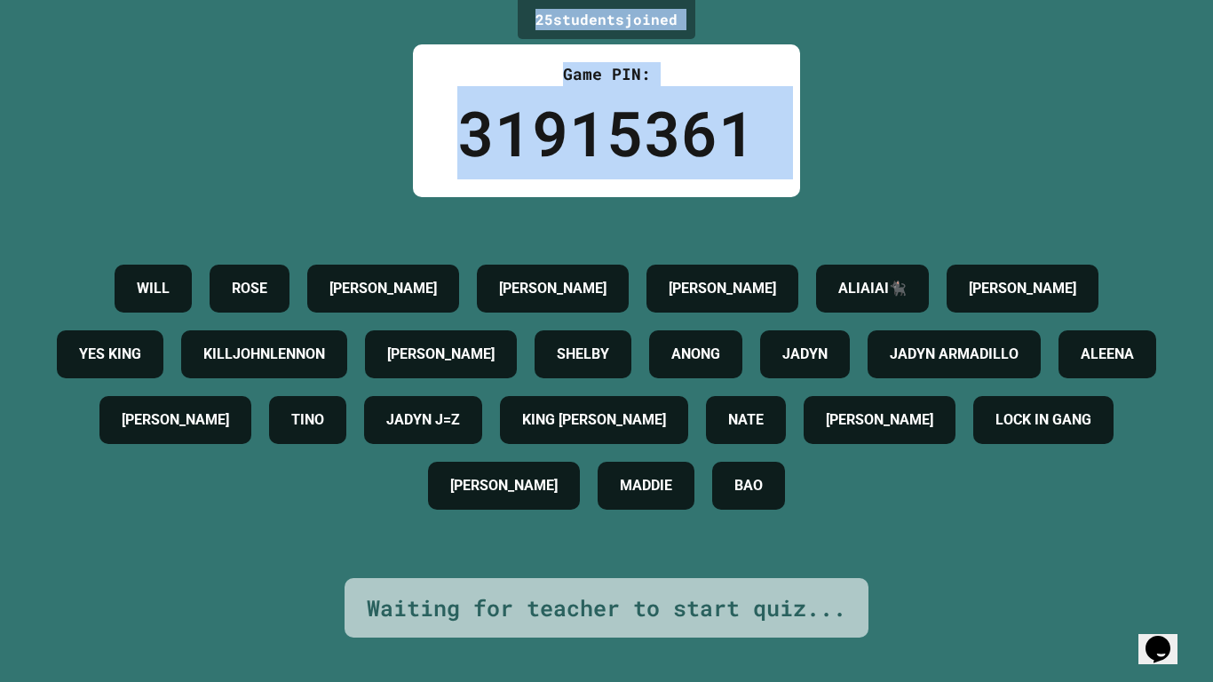
click at [453, 42] on div "25 student s joined Game PIN: 31915361 [PERSON_NAME] [PERSON_NAME]🐈‍⬛ ADDISON Y…" at bounding box center [606, 341] width 1213 height 682
drag, startPoint x: 527, startPoint y: 14, endPoint x: 811, endPoint y: 137, distance: 309.4
click at [811, 137] on div "25 student s joined Game PIN: 31915361 [PERSON_NAME] [PERSON_NAME]🐈‍⬛ ADDISON Y…" at bounding box center [606, 341] width 1213 height 682
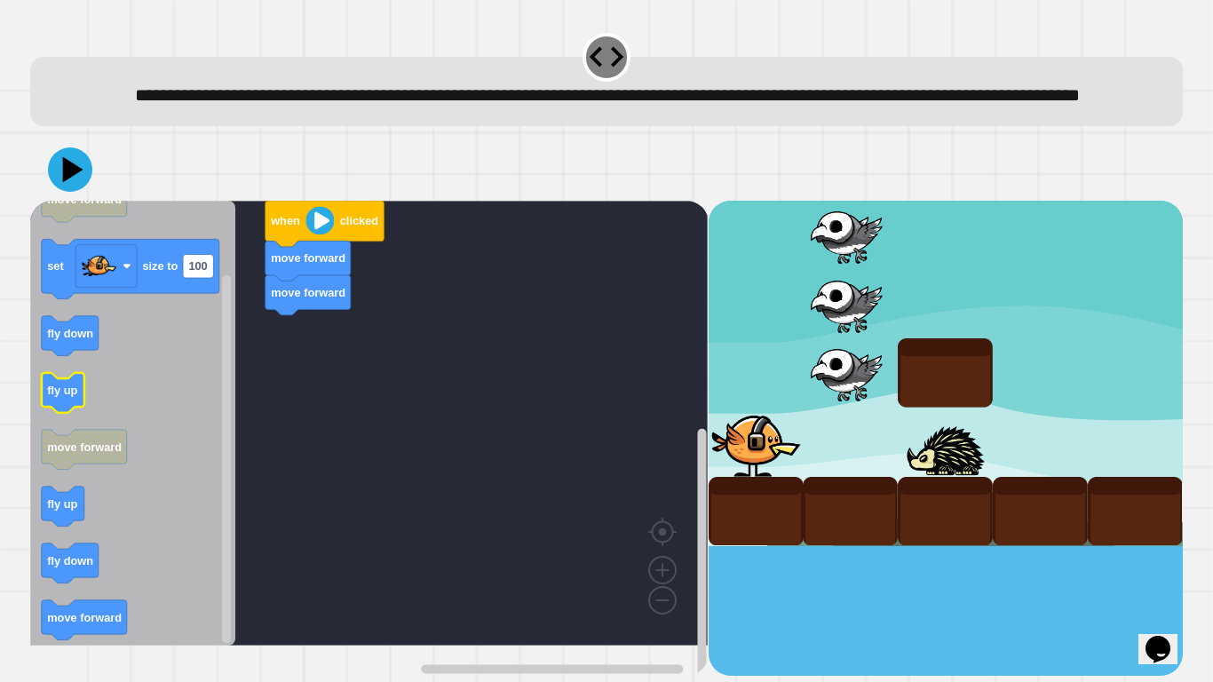
click at [66, 413] on g "fly up" at bounding box center [63, 393] width 43 height 40
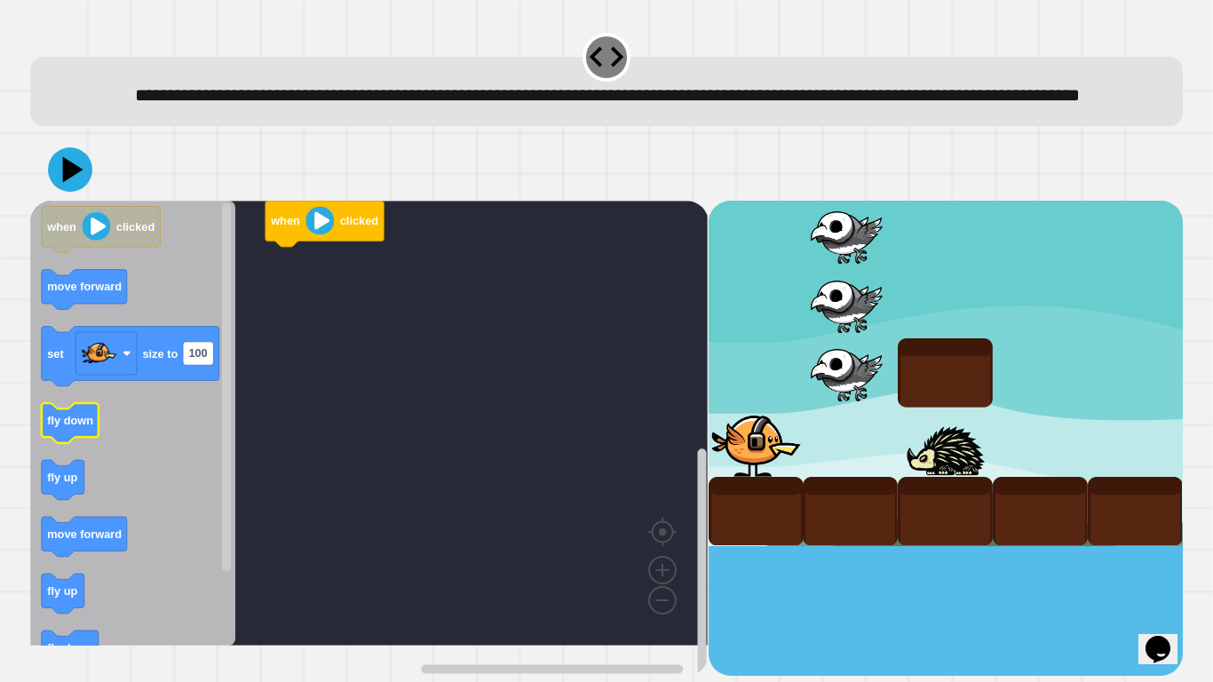
click at [78, 443] on icon "Blockly Workspace" at bounding box center [70, 423] width 57 height 40
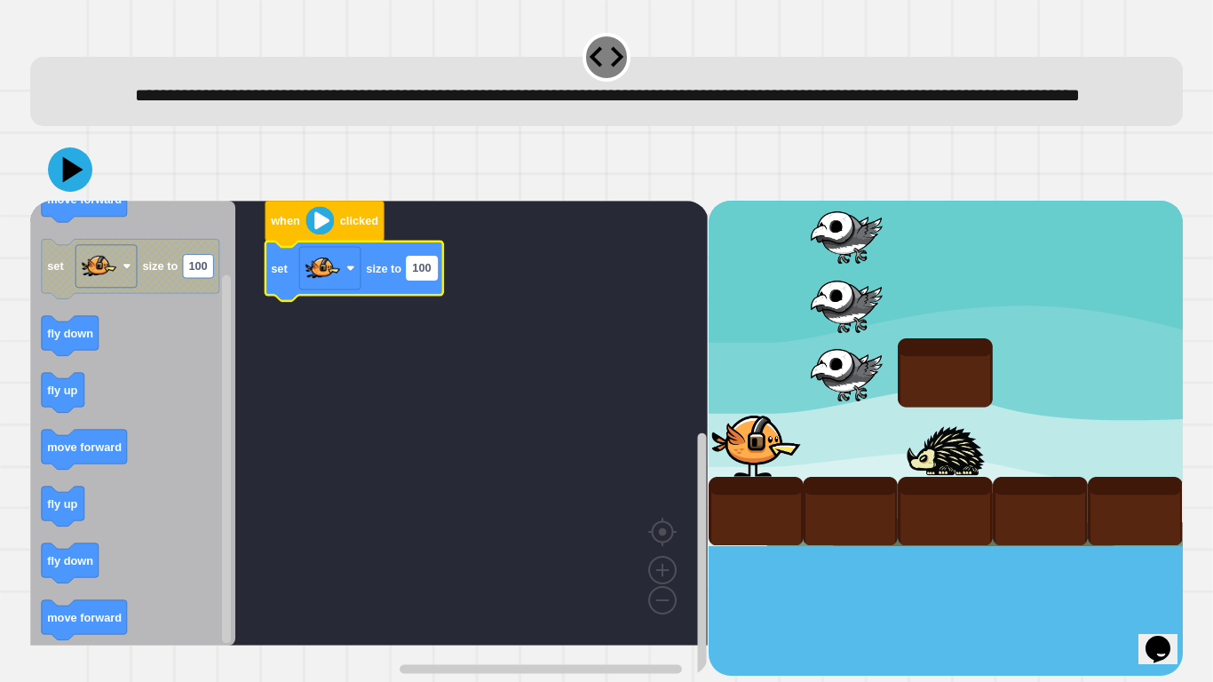
click at [416, 275] on text "100" at bounding box center [421, 268] width 19 height 13
type input "**"
click at [66, 185] on icon at bounding box center [73, 169] width 23 height 29
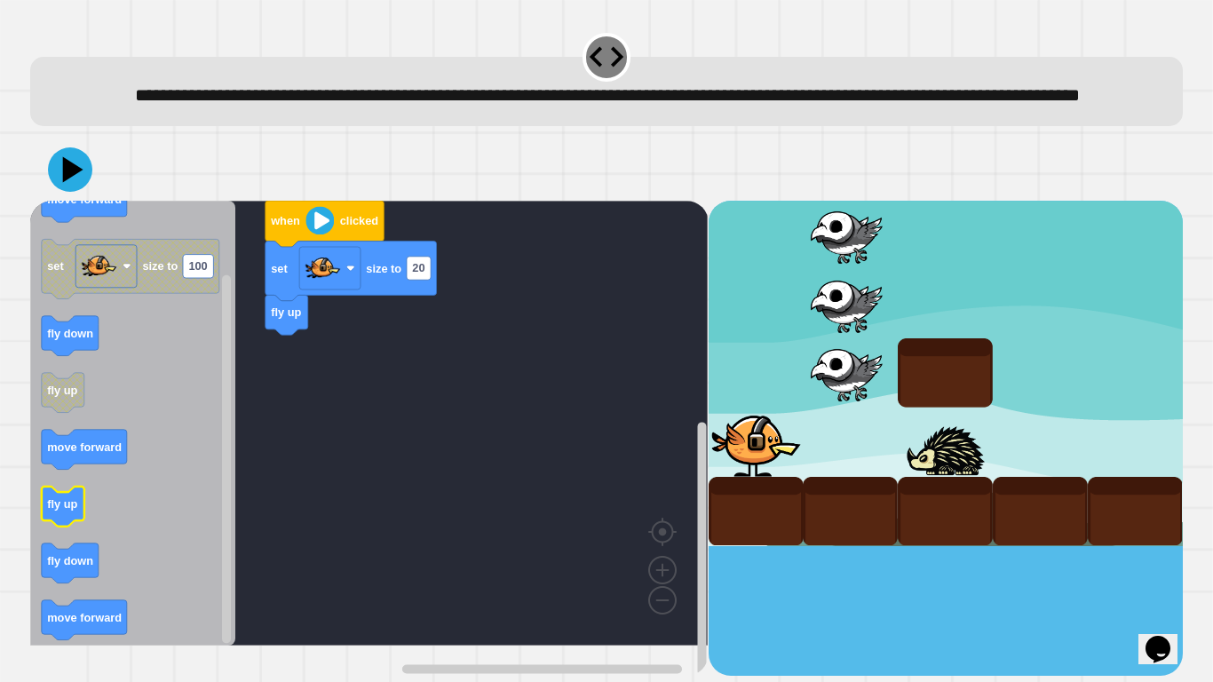
click at [271, 431] on div "when clicked set size to 20 fly up when clicked move forward set size to 100 fl…" at bounding box center [368, 438] width 677 height 475
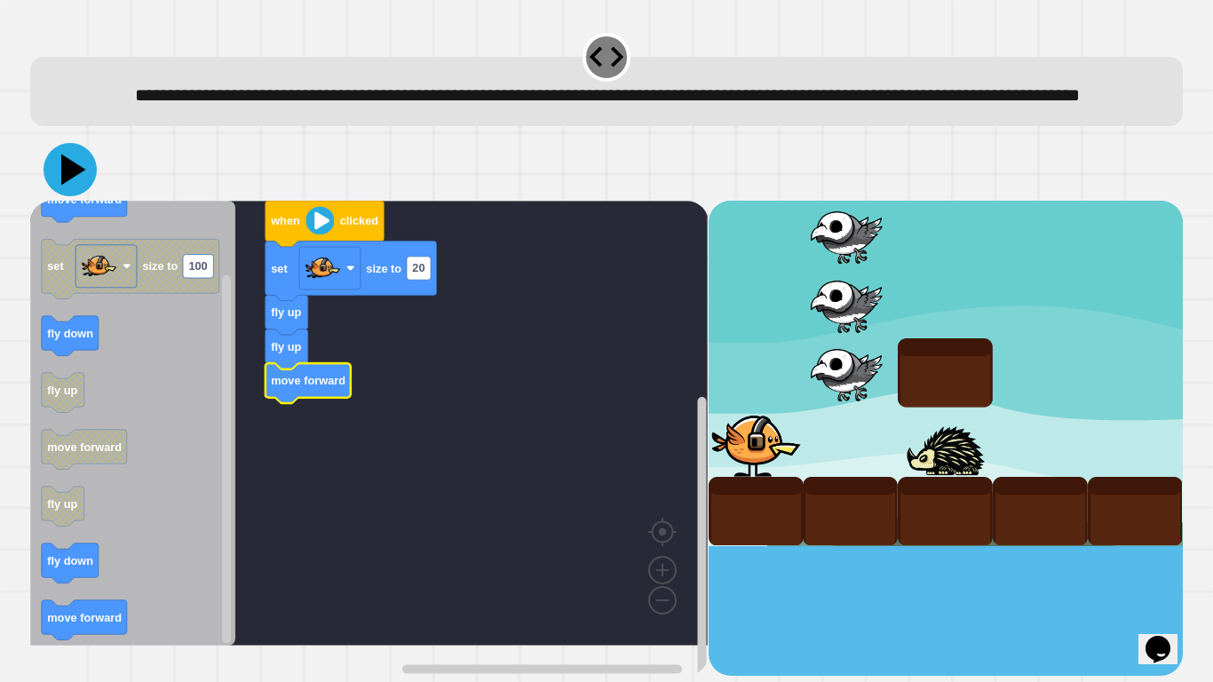
click at [67, 196] on icon at bounding box center [70, 169] width 53 height 53
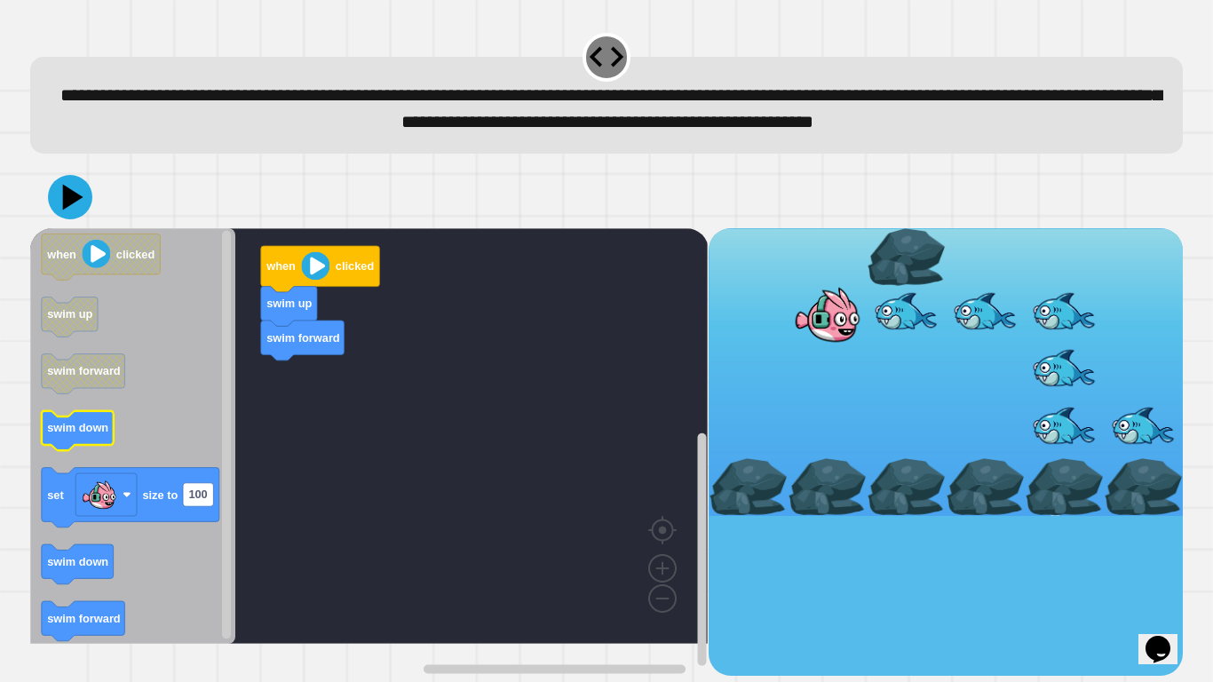
click at [88, 434] on text "swim down" at bounding box center [77, 427] width 61 height 13
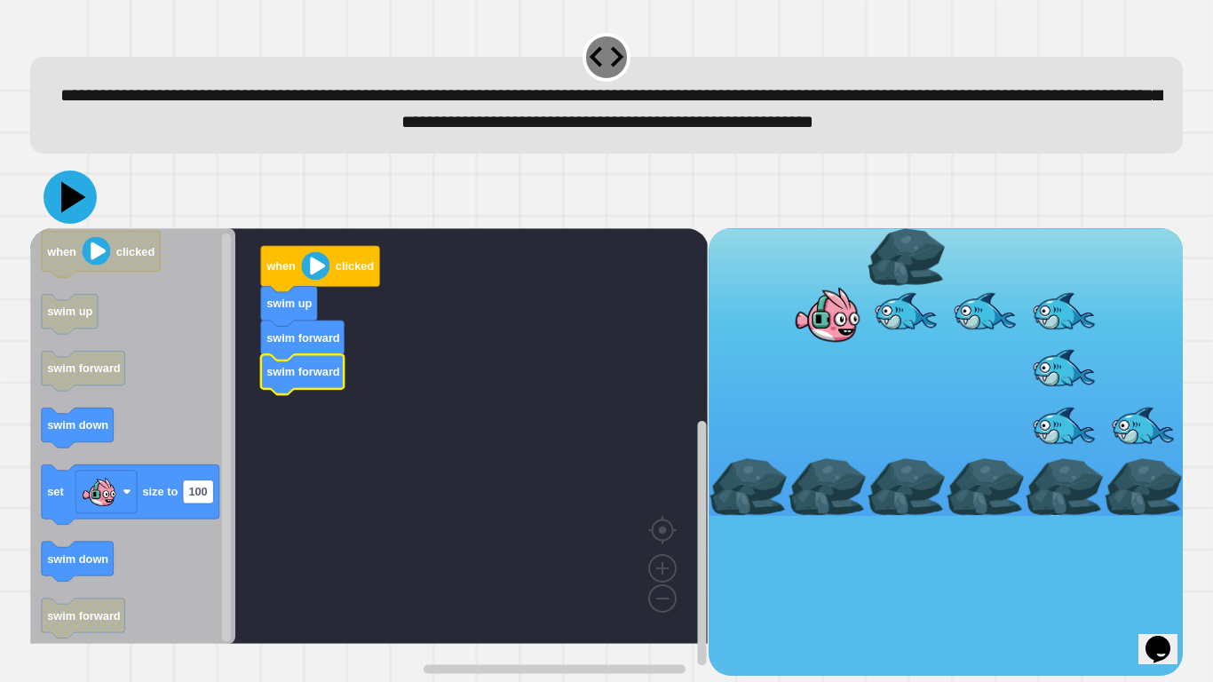
click at [69, 212] on icon at bounding box center [73, 196] width 25 height 31
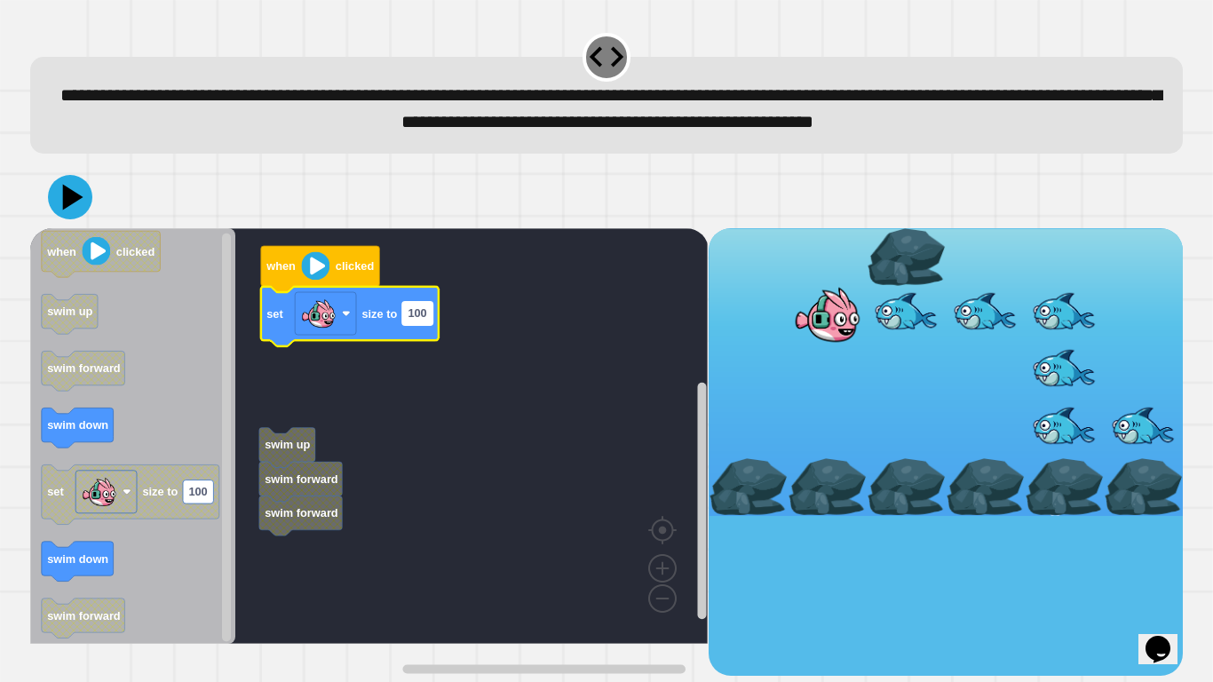
click at [418, 325] on rect "Blockly Workspace" at bounding box center [417, 313] width 30 height 23
type input "**"
click at [524, 461] on rect "Blockly Workspace" at bounding box center [368, 436] width 677 height 416
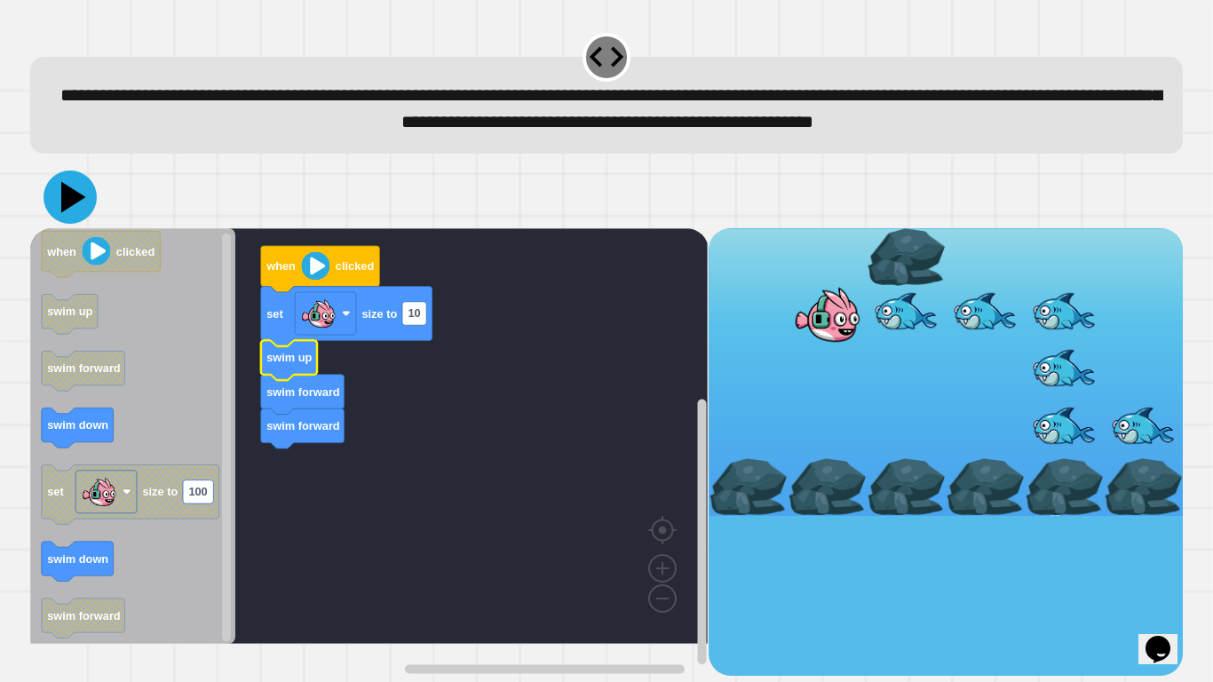
click at [72, 224] on icon at bounding box center [70, 196] width 53 height 53
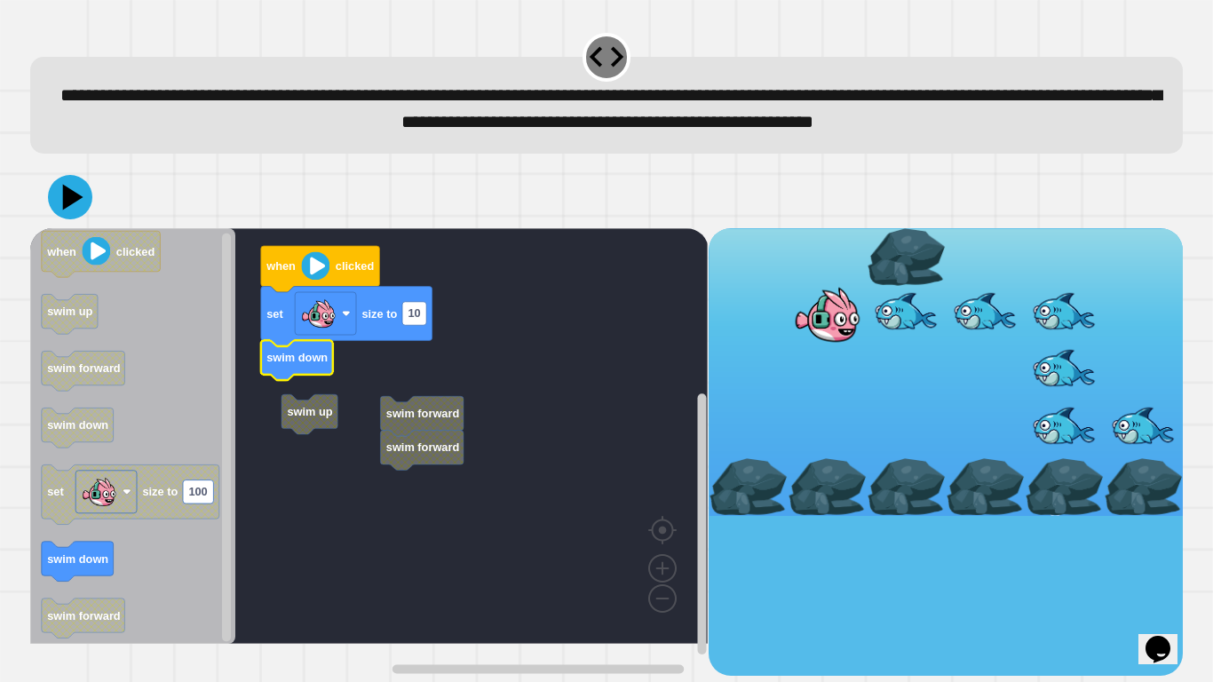
click at [296, 425] on rect "Blockly Workspace" at bounding box center [368, 436] width 677 height 416
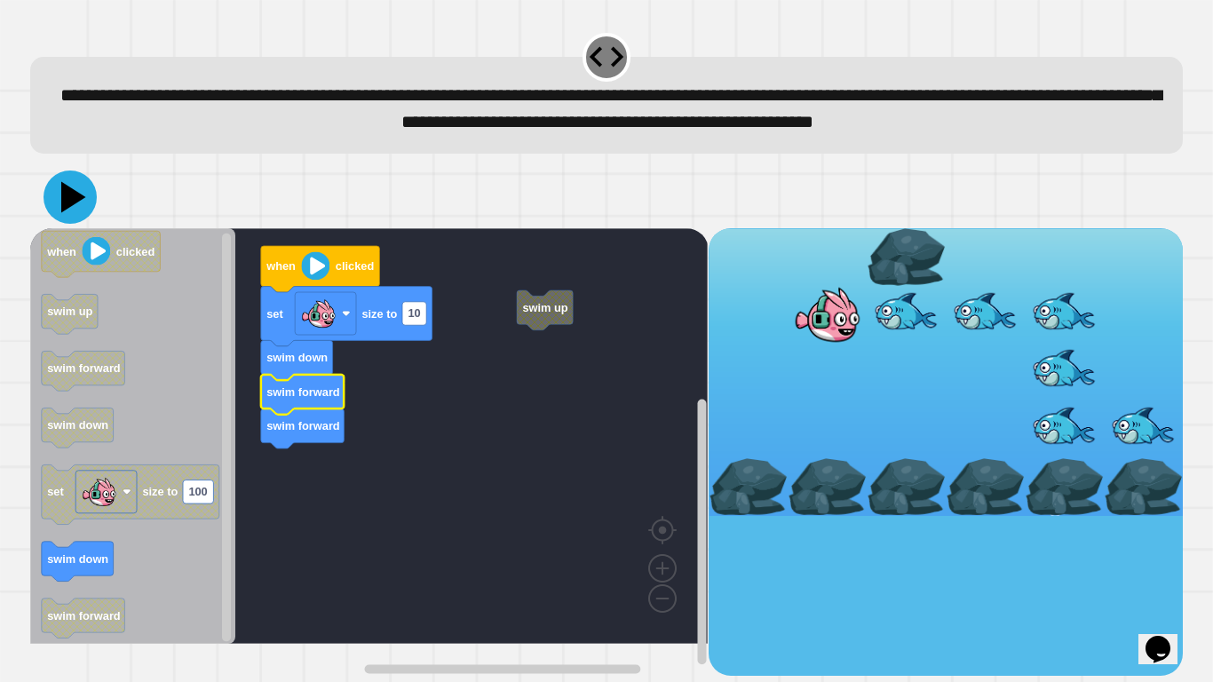
click at [75, 224] on icon at bounding box center [70, 196] width 53 height 53
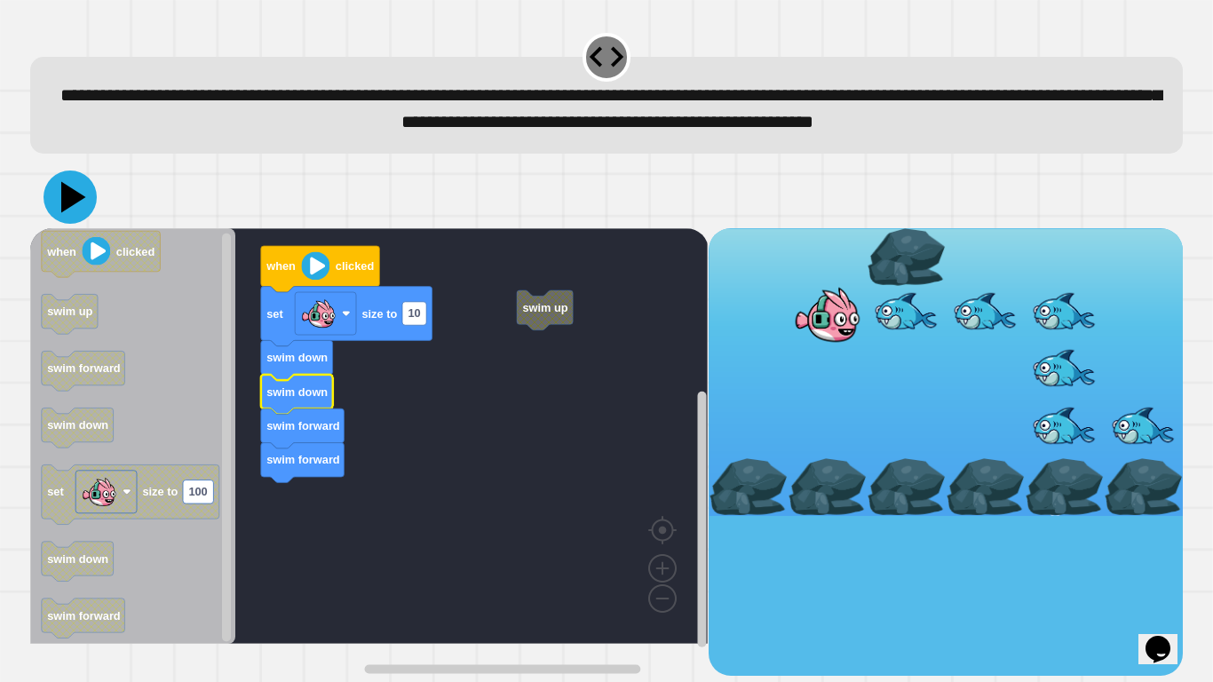
click at [81, 224] on icon at bounding box center [70, 196] width 53 height 53
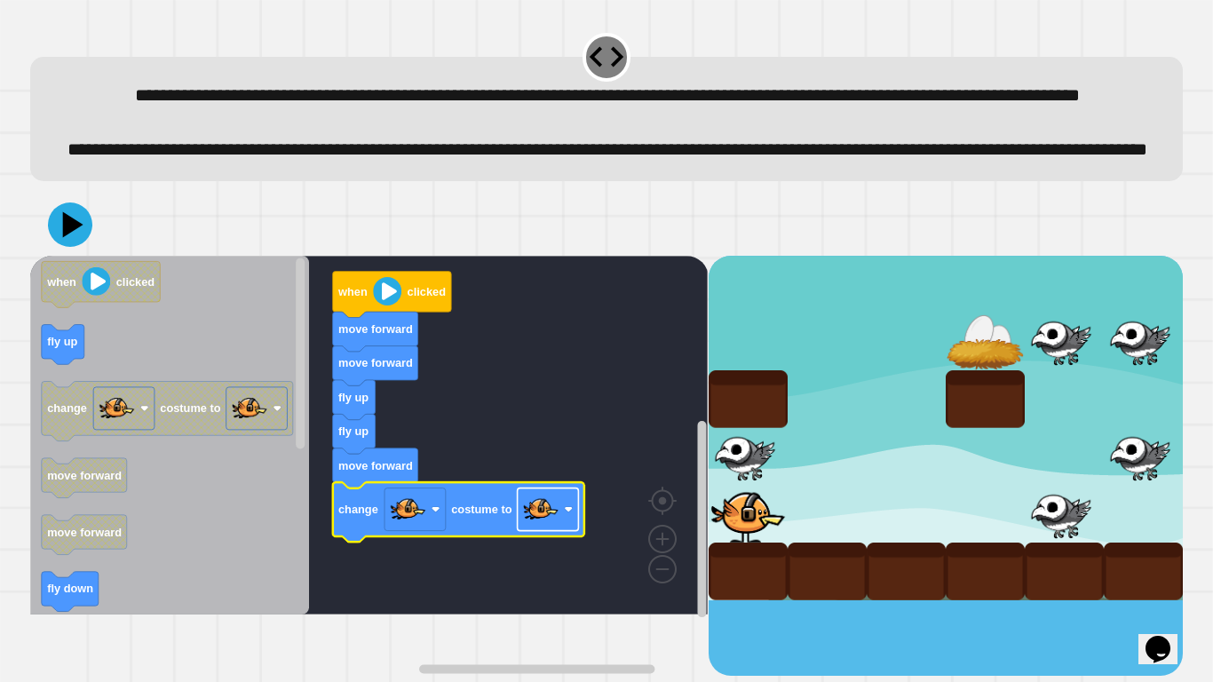
click at [536, 526] on image "Blockly Workspace" at bounding box center [541, 509] width 36 height 36
click at [67, 240] on icon at bounding box center [73, 224] width 25 height 31
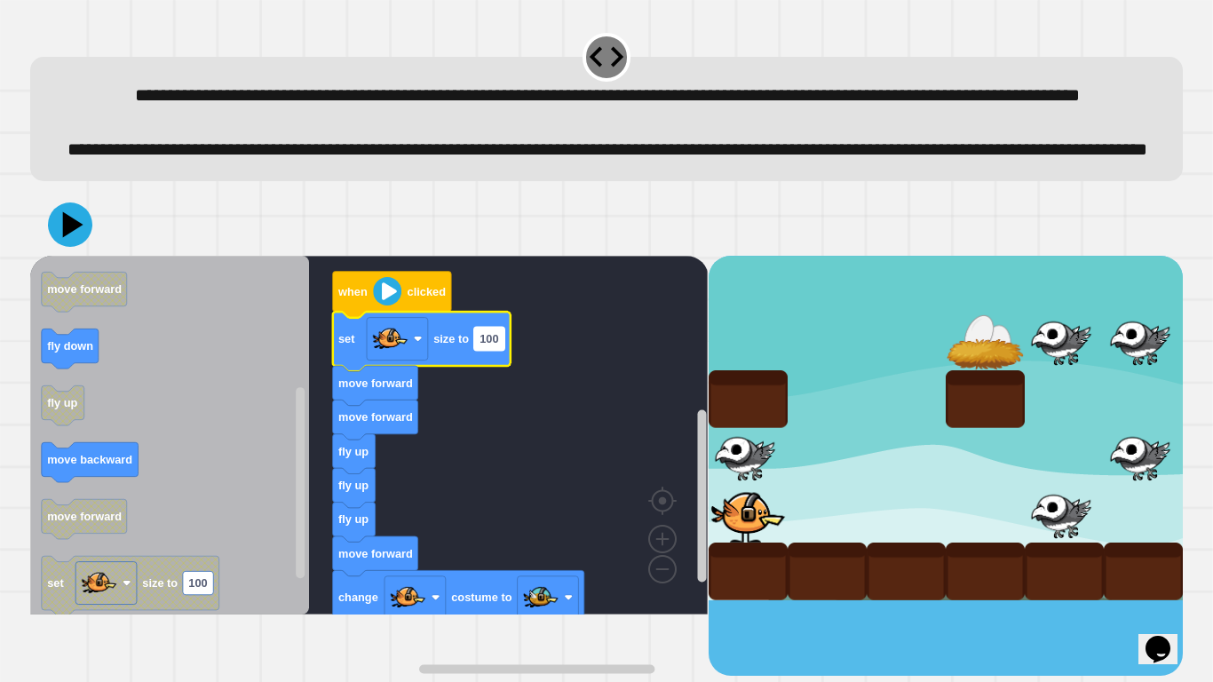
click at [489, 345] on text "100" at bounding box center [488, 338] width 19 height 13
type input "**"
click at [68, 247] on icon at bounding box center [70, 224] width 44 height 44
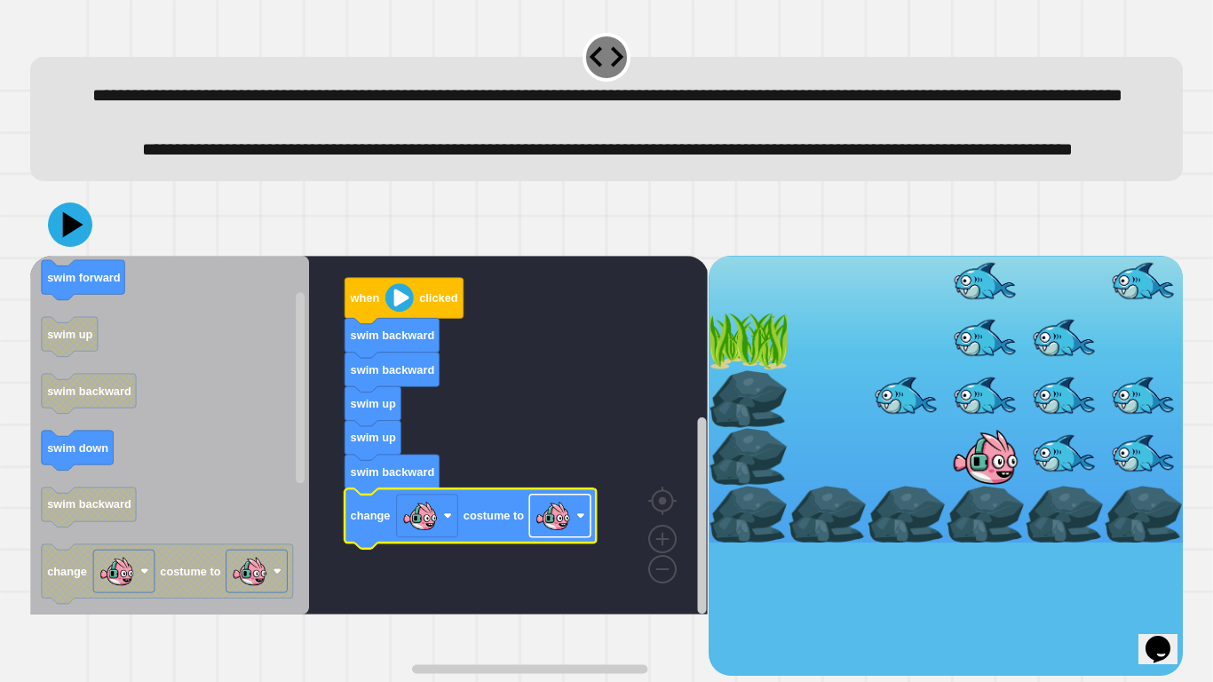
click at [576, 520] on image "Blockly Workspace" at bounding box center [580, 515] width 9 height 9
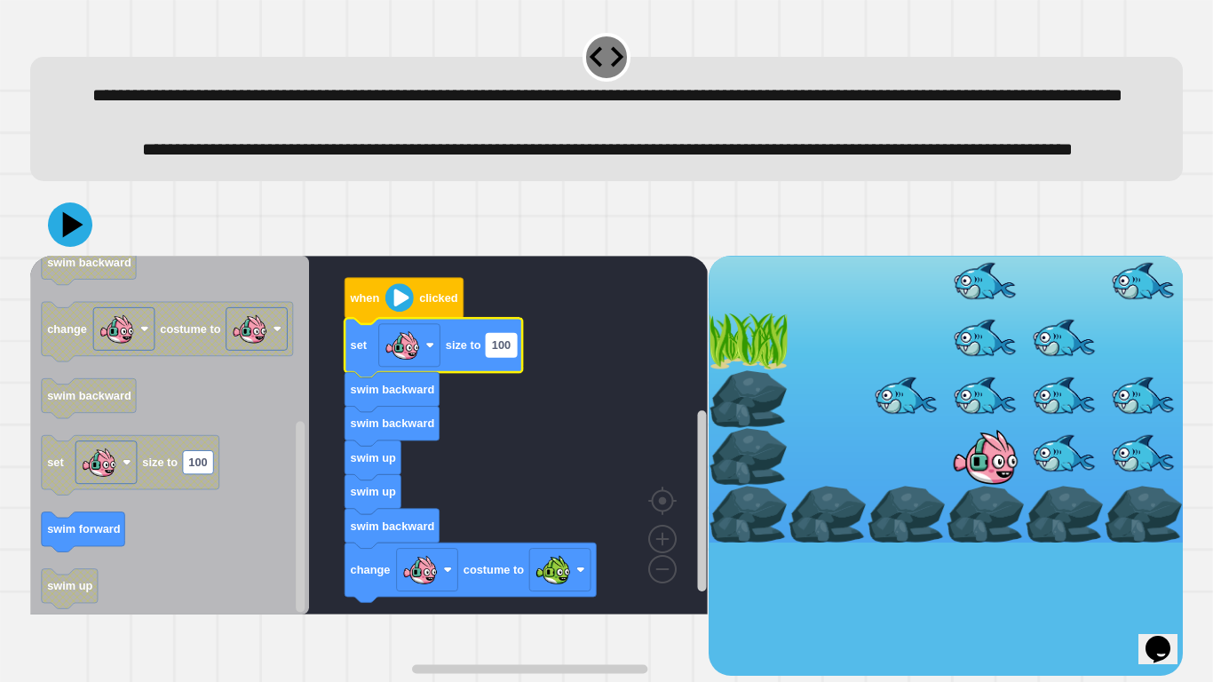
click at [497, 352] on text "100" at bounding box center [501, 344] width 19 height 13
type input "**"
click at [63, 240] on icon at bounding box center [73, 224] width 25 height 31
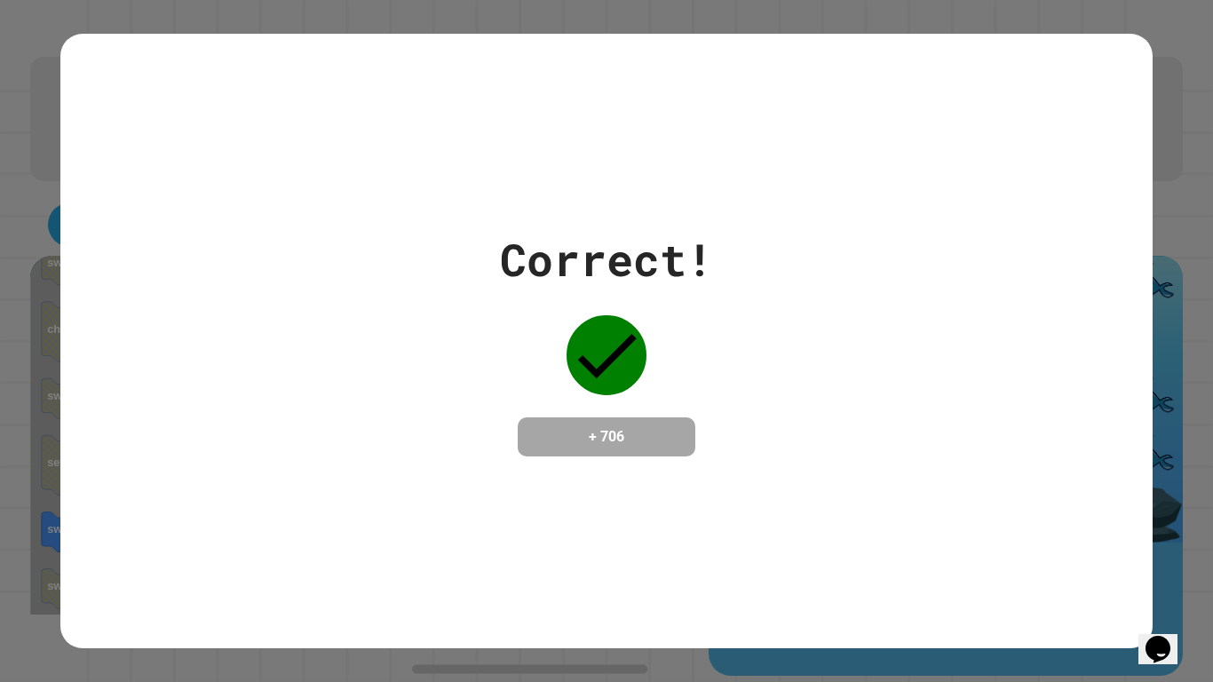
click at [233, 325] on div "Correct! + 706" at bounding box center [605, 341] width 1091 height 230
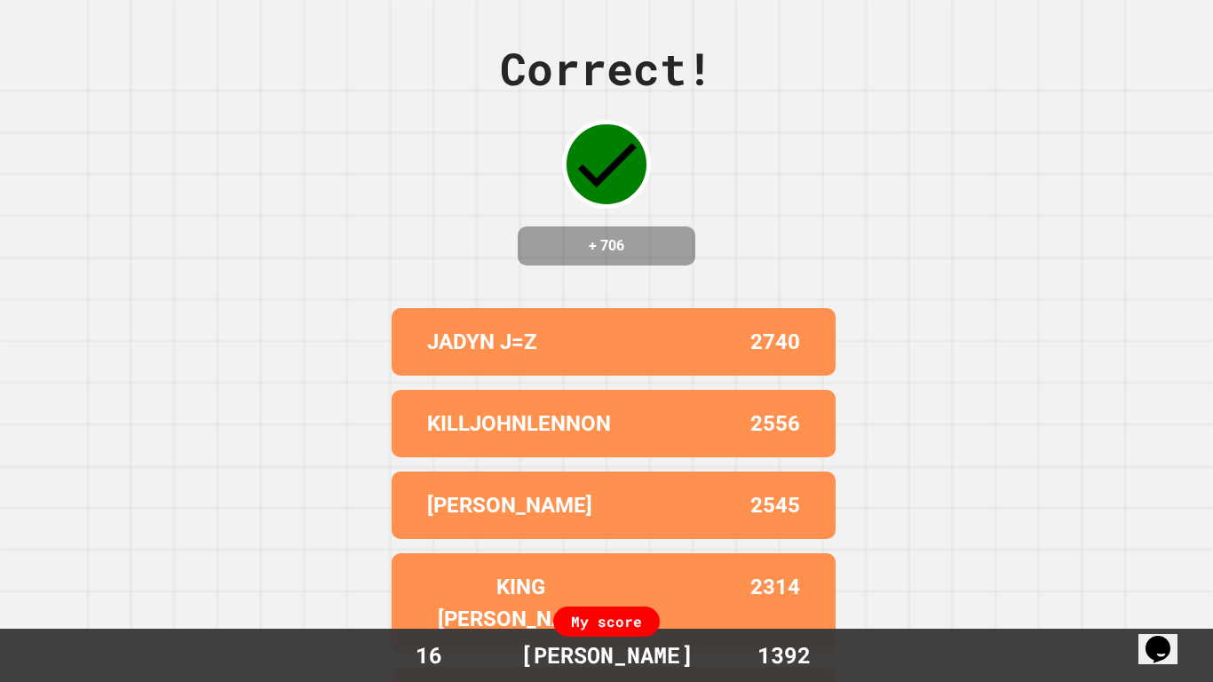
click at [820, 493] on div "[PERSON_NAME] 2545" at bounding box center [614, 504] width 444 height 67
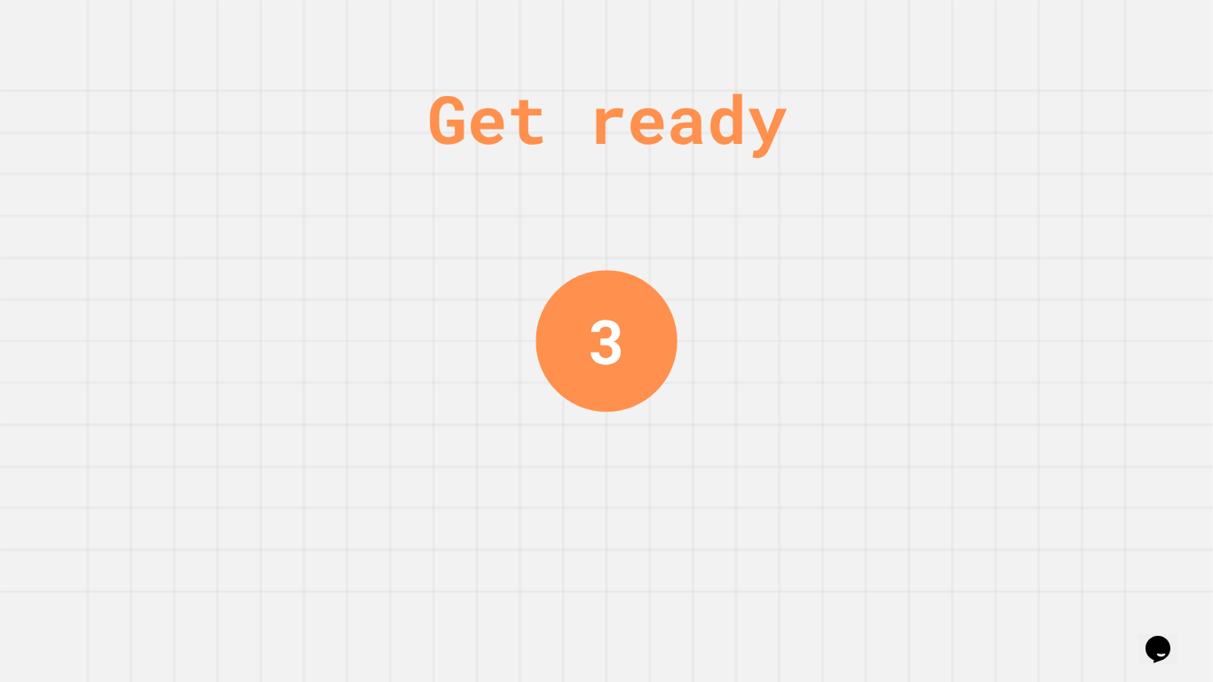
click at [820, 493] on div "Get ready 3" at bounding box center [606, 341] width 1213 height 682
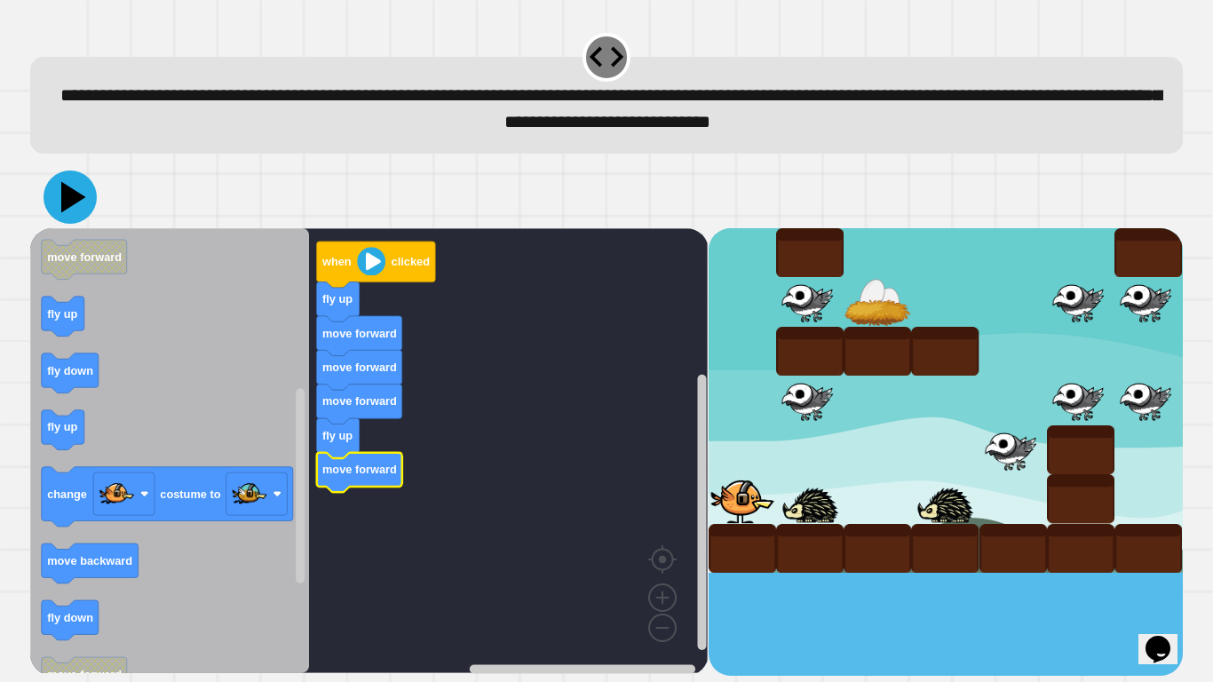
click at [55, 210] on icon at bounding box center [70, 196] width 53 height 53
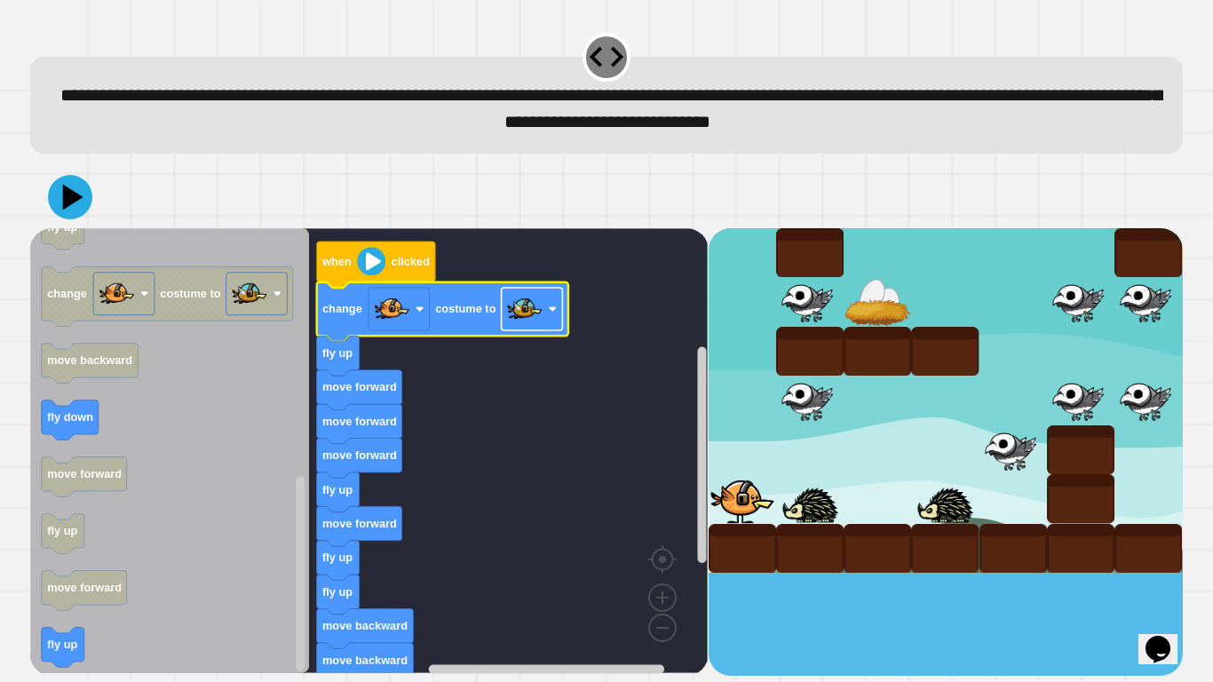
click at [527, 313] on image "Blockly Workspace" at bounding box center [525, 309] width 36 height 36
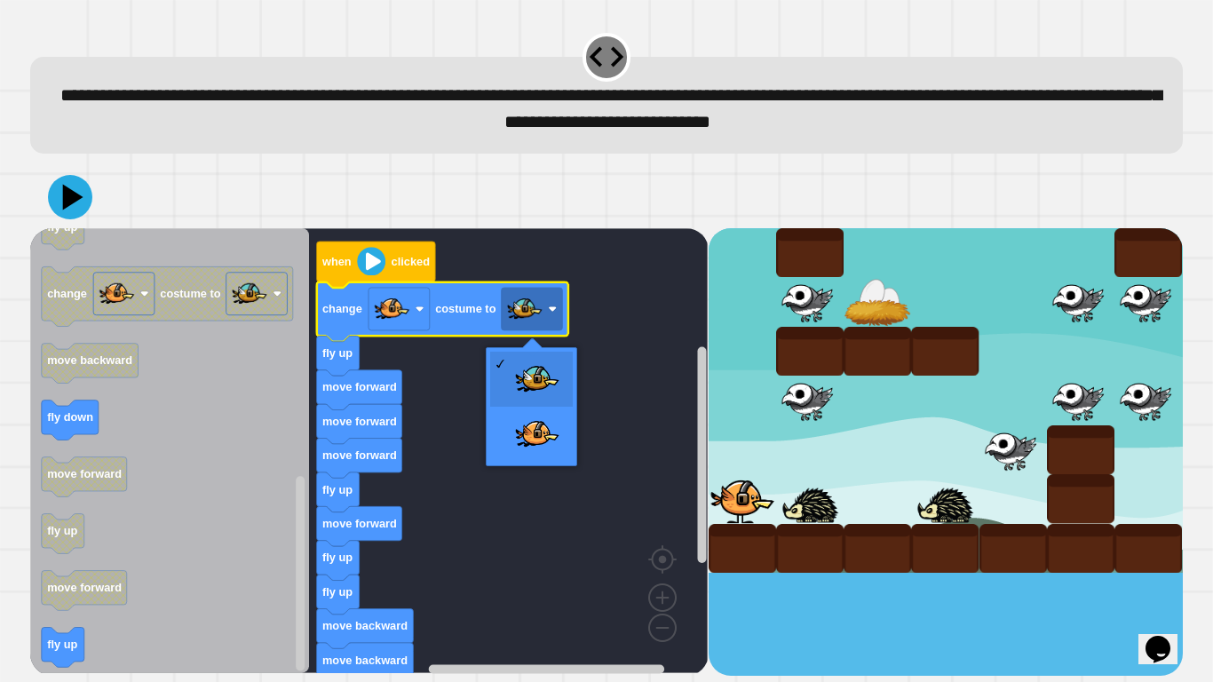
click at [164, 418] on icon "Blockly Workspace" at bounding box center [169, 450] width 279 height 445
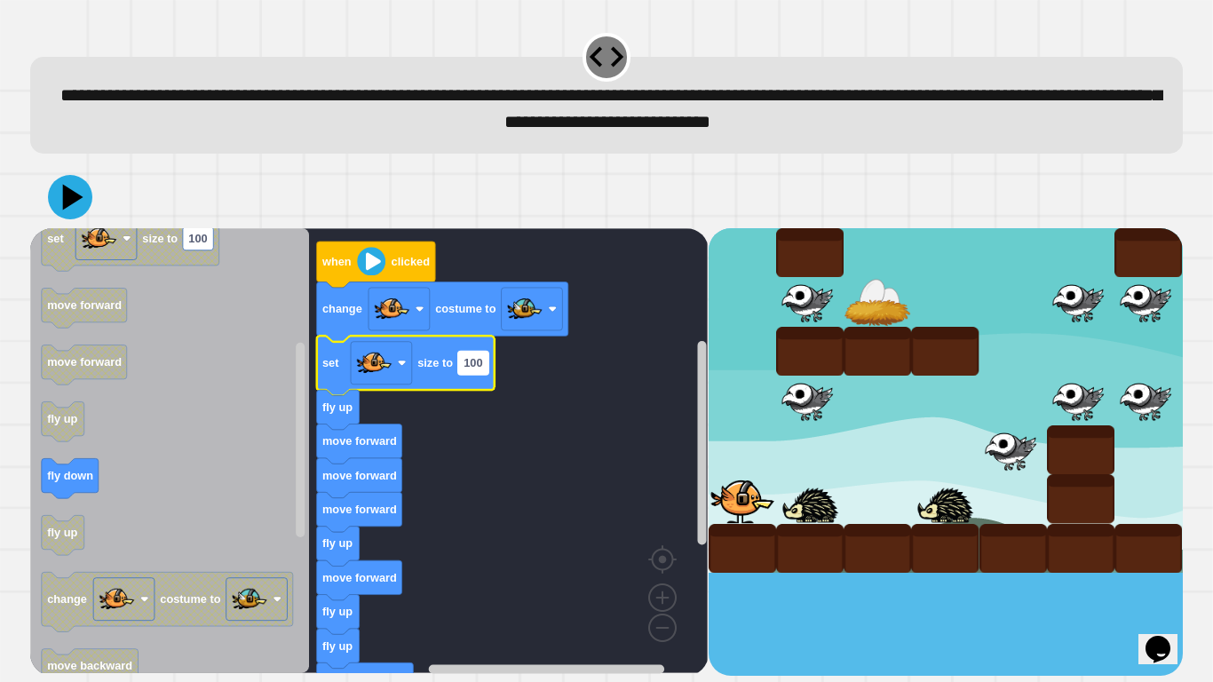
click at [484, 368] on rect "Blockly Workspace" at bounding box center [473, 362] width 30 height 23
type input "**"
click at [584, 515] on rect "Blockly Workspace" at bounding box center [368, 450] width 677 height 445
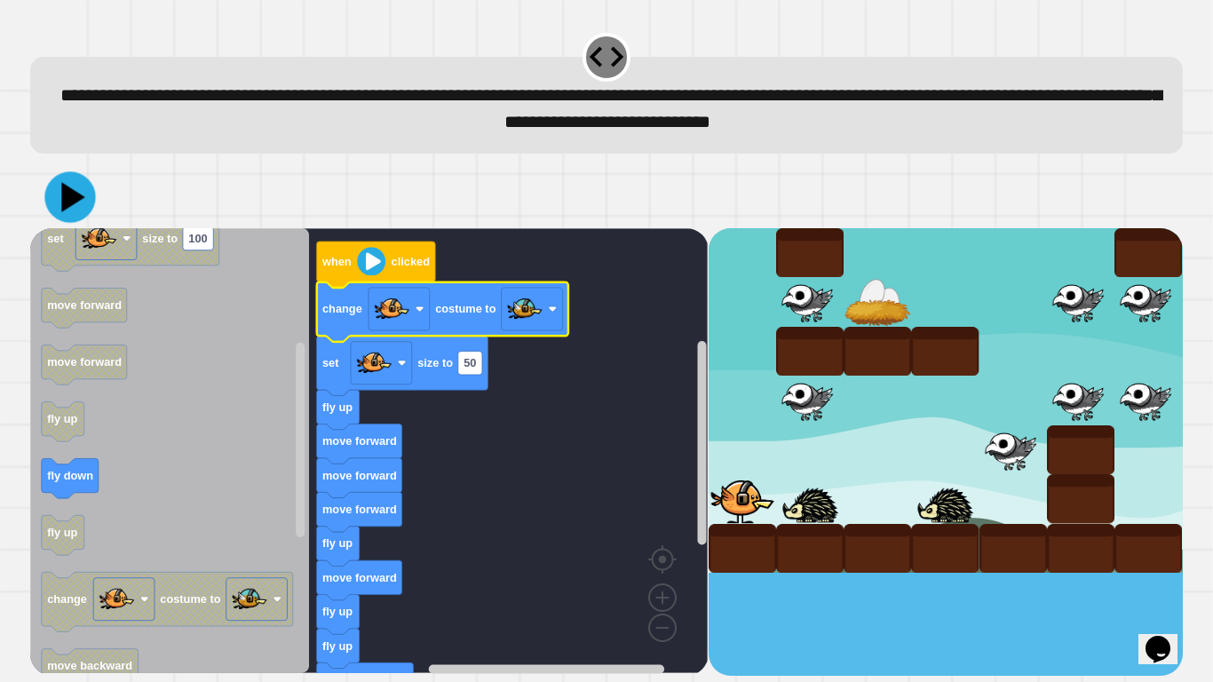
click at [69, 212] on icon at bounding box center [69, 196] width 51 height 51
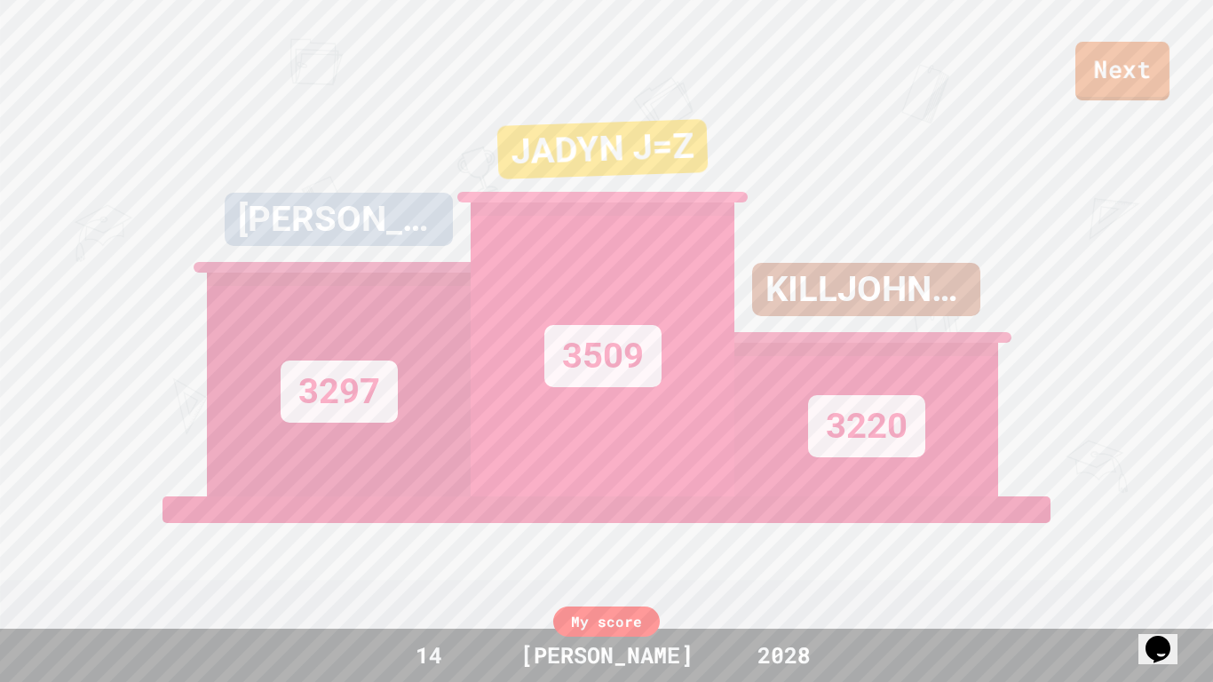
click at [1136, 59] on link "Next" at bounding box center [1122, 71] width 94 height 59
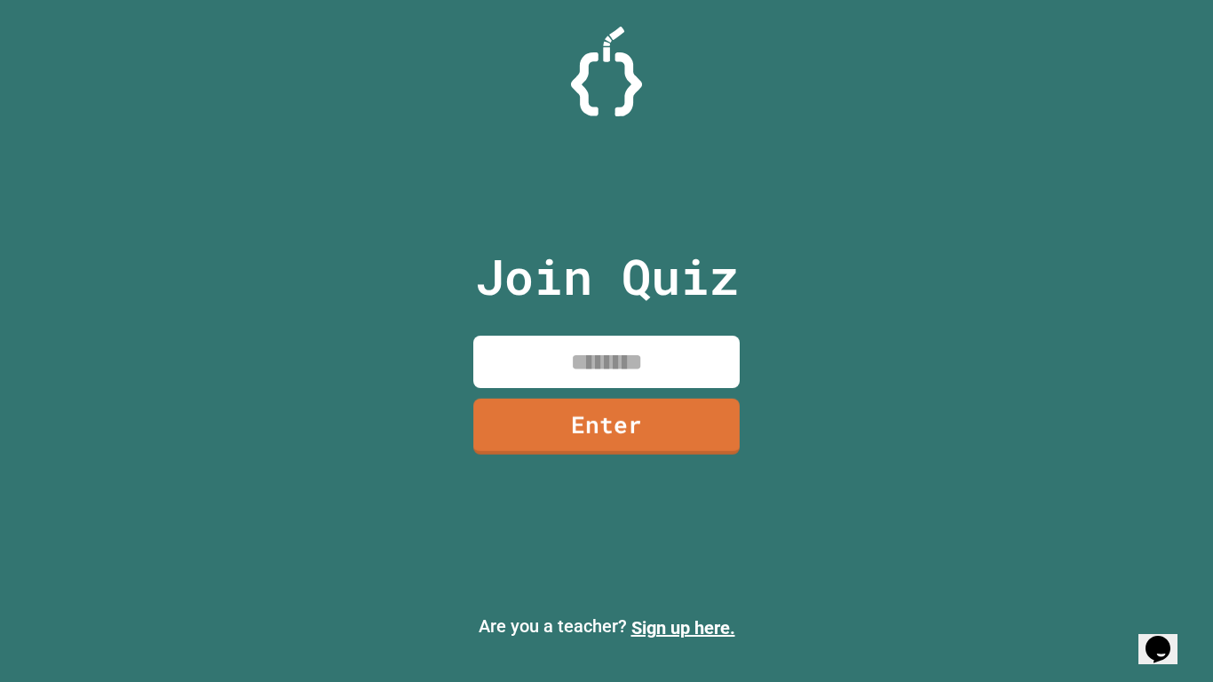
click at [694, 354] on input at bounding box center [606, 362] width 266 height 52
